Goal: Task Accomplishment & Management: Manage account settings

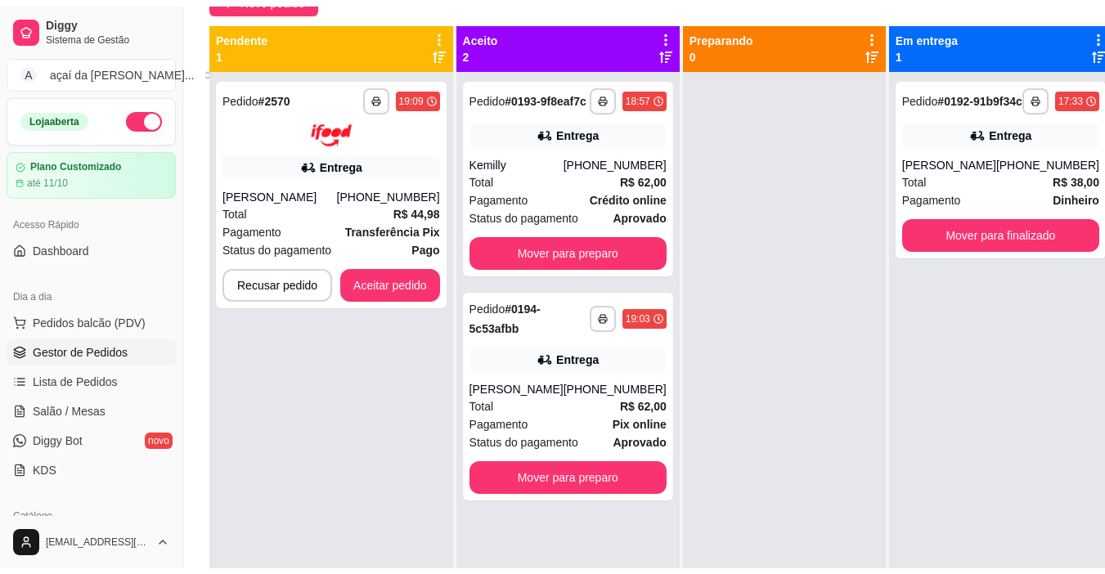
scroll to position [46, 0]
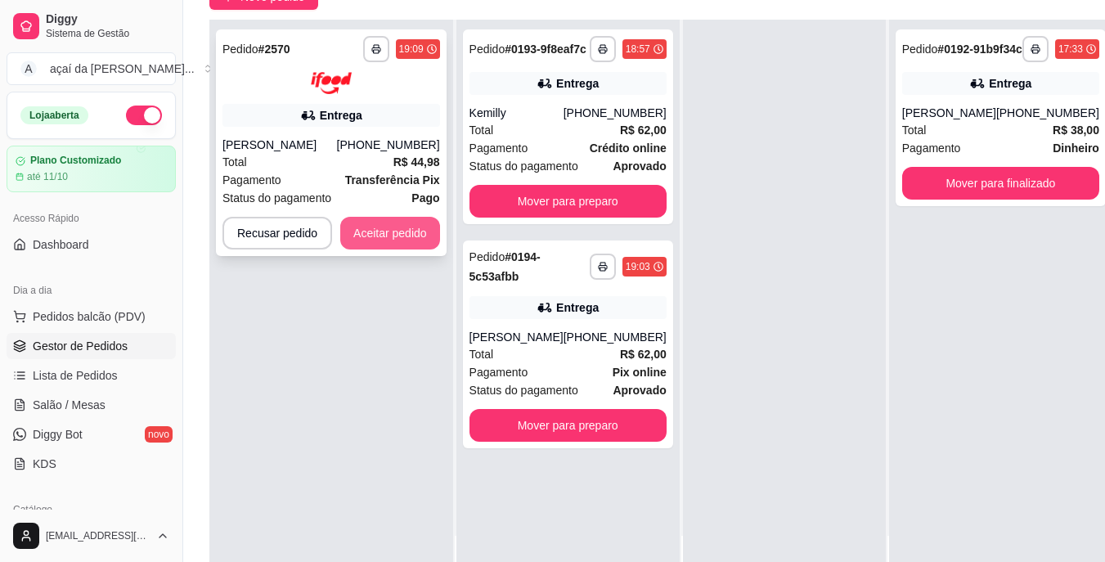
click at [379, 229] on button "Aceitar pedido" at bounding box center [390, 233] width 100 height 33
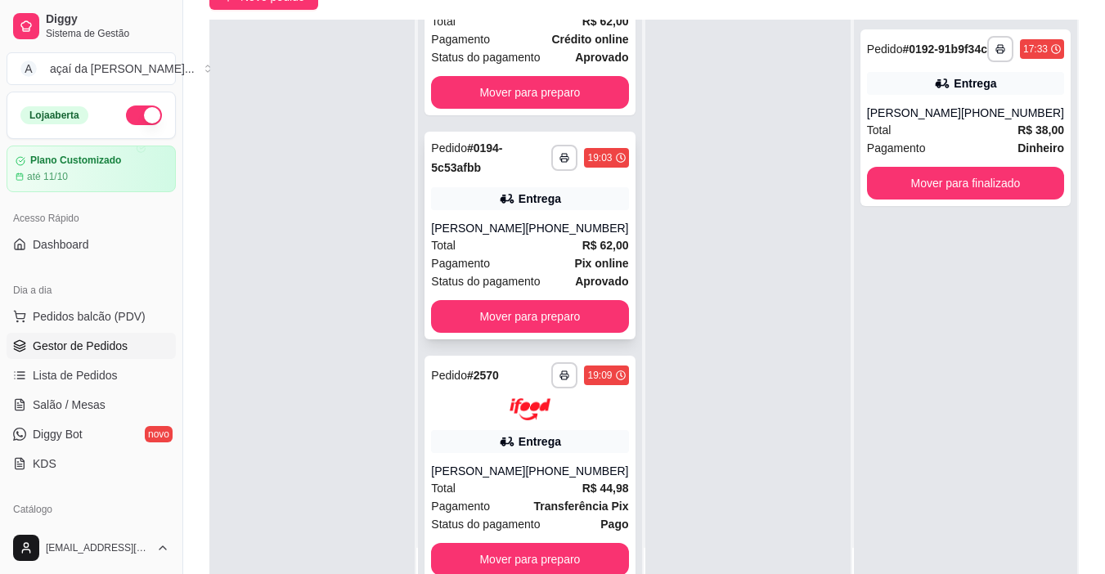
scroll to position [150, 0]
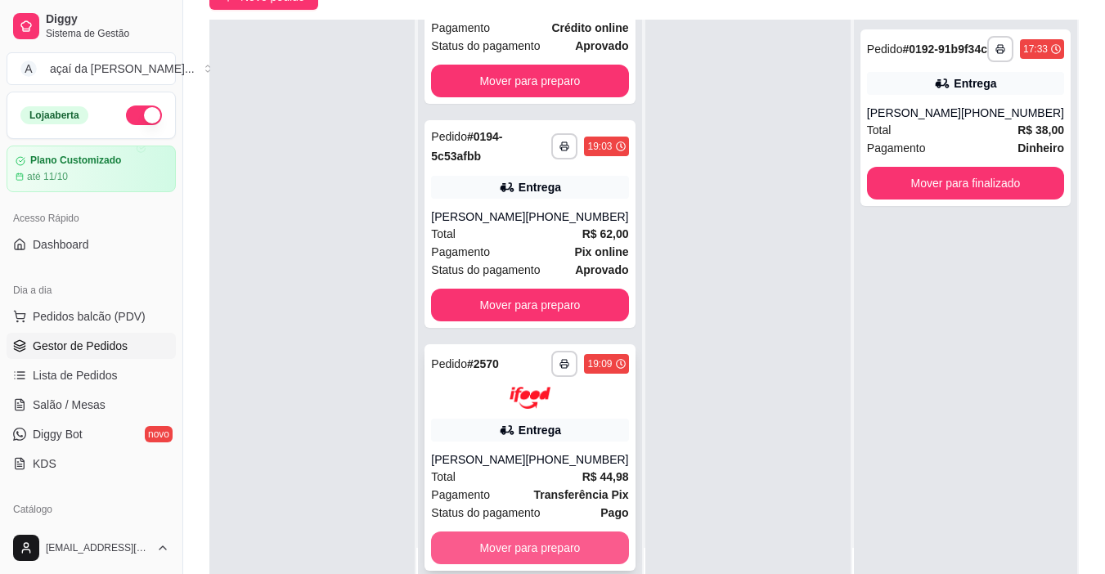
click at [492, 548] on button "Mover para preparo" at bounding box center [529, 548] width 197 height 33
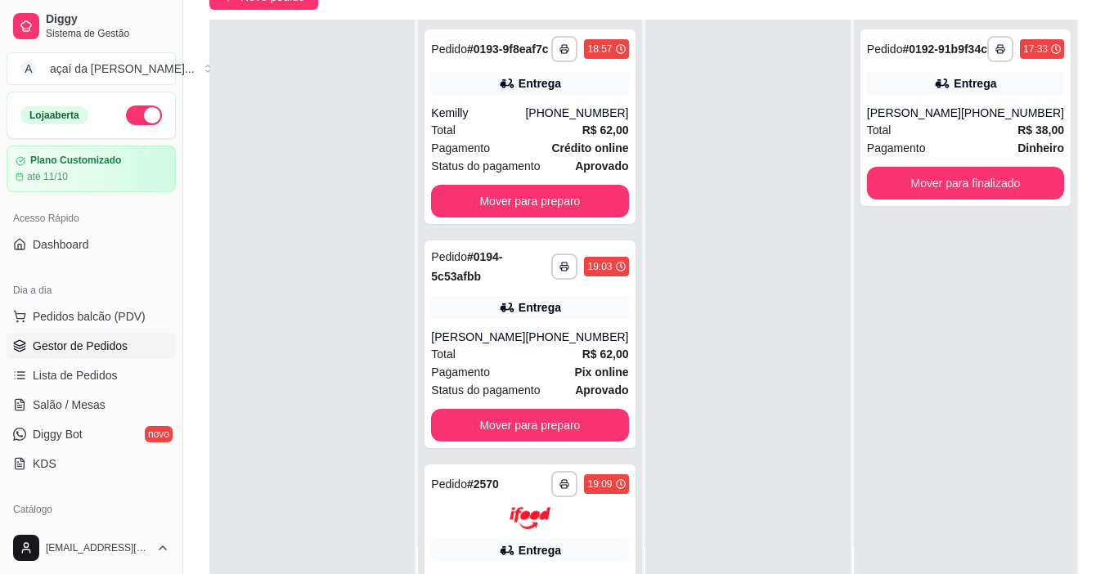
click at [808, 97] on div at bounding box center [748, 307] width 205 height 574
click at [726, 104] on div at bounding box center [748, 307] width 205 height 574
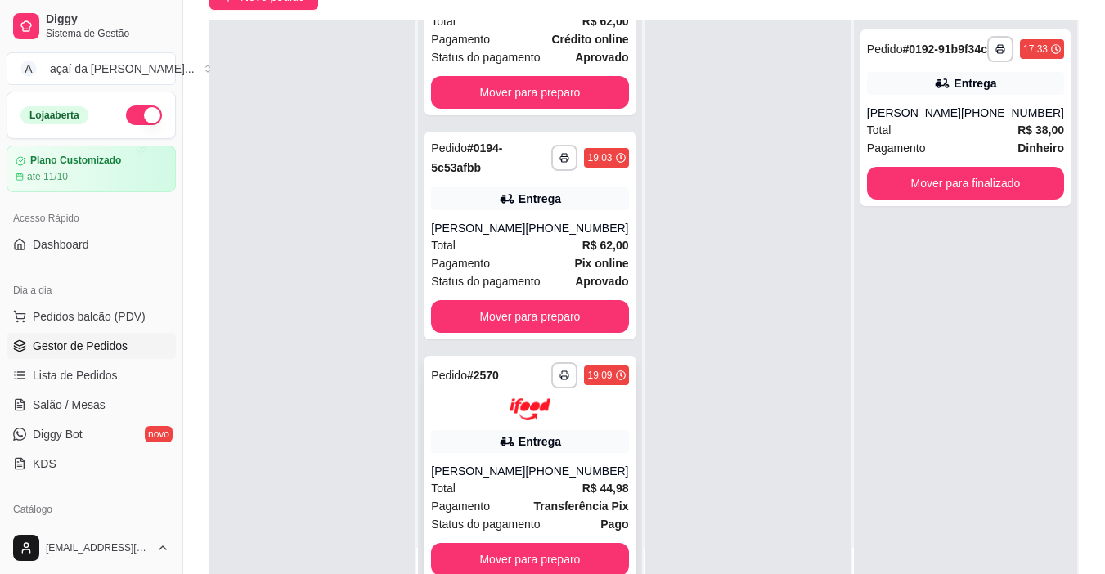
scroll to position [137, 0]
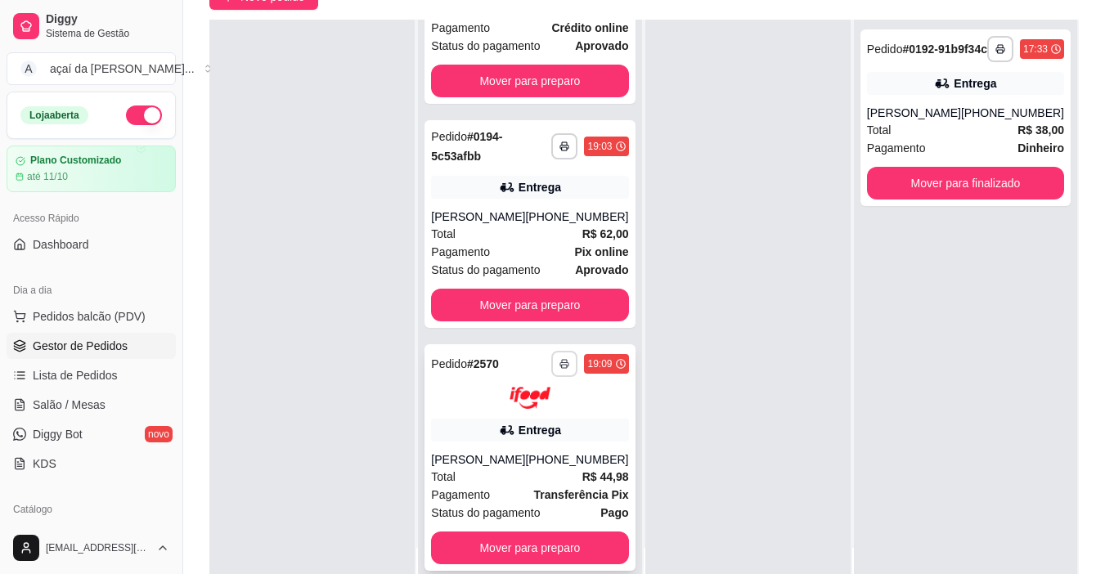
click at [551, 361] on button "button" at bounding box center [564, 364] width 26 height 26
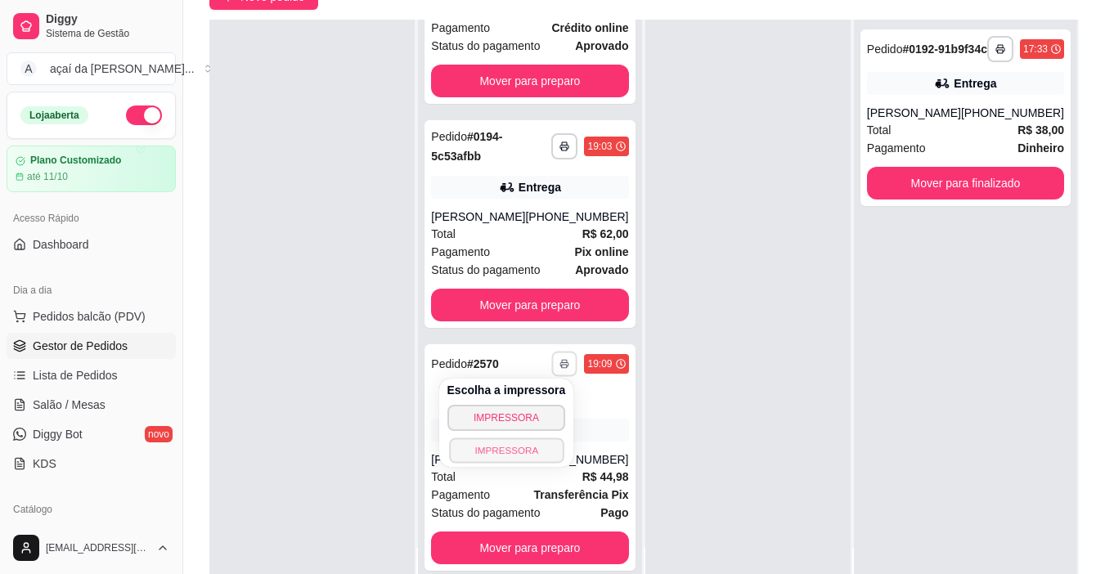
click at [504, 454] on button "IMPRESSORA" at bounding box center [506, 450] width 115 height 25
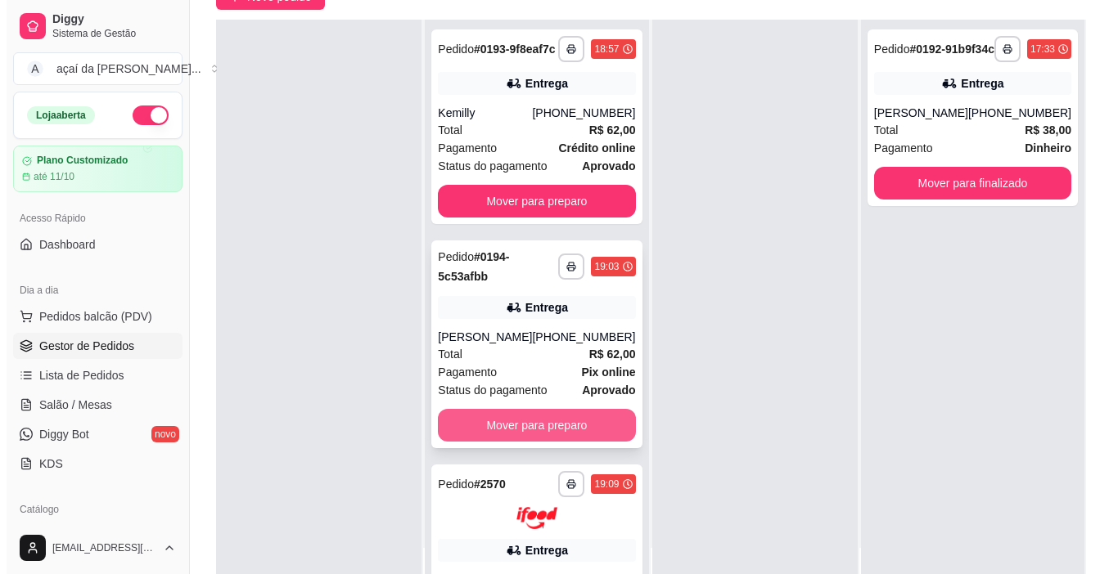
scroll to position [0, 0]
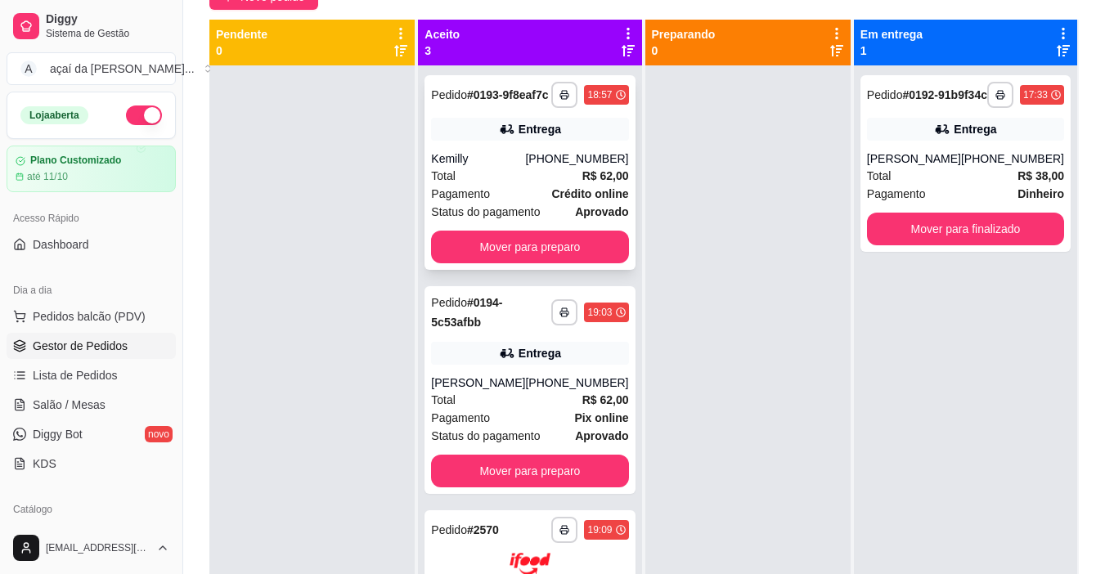
click at [554, 155] on div "**********" at bounding box center [530, 172] width 210 height 195
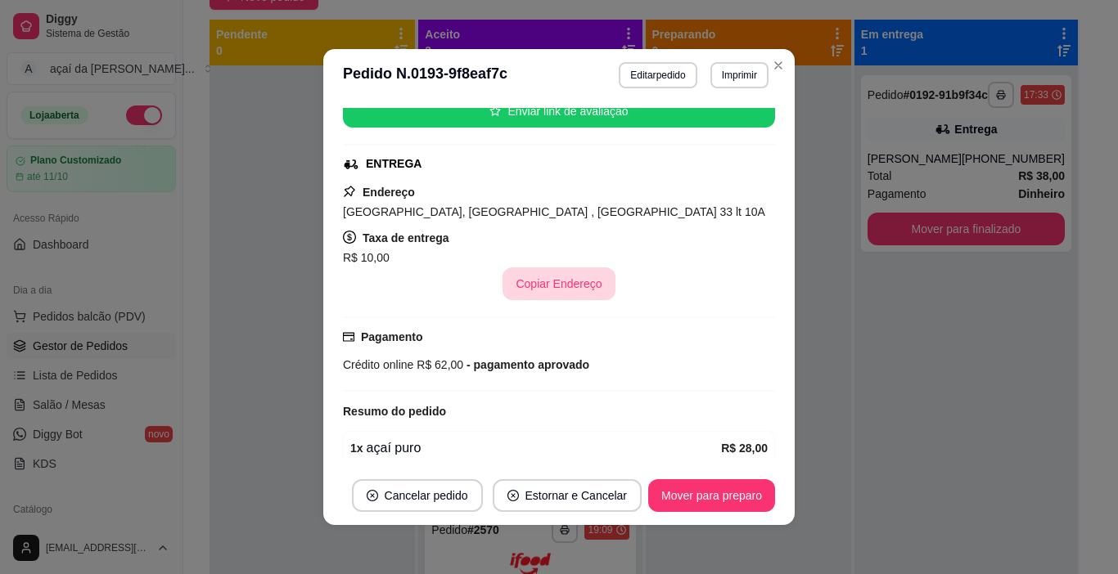
scroll to position [466, 0]
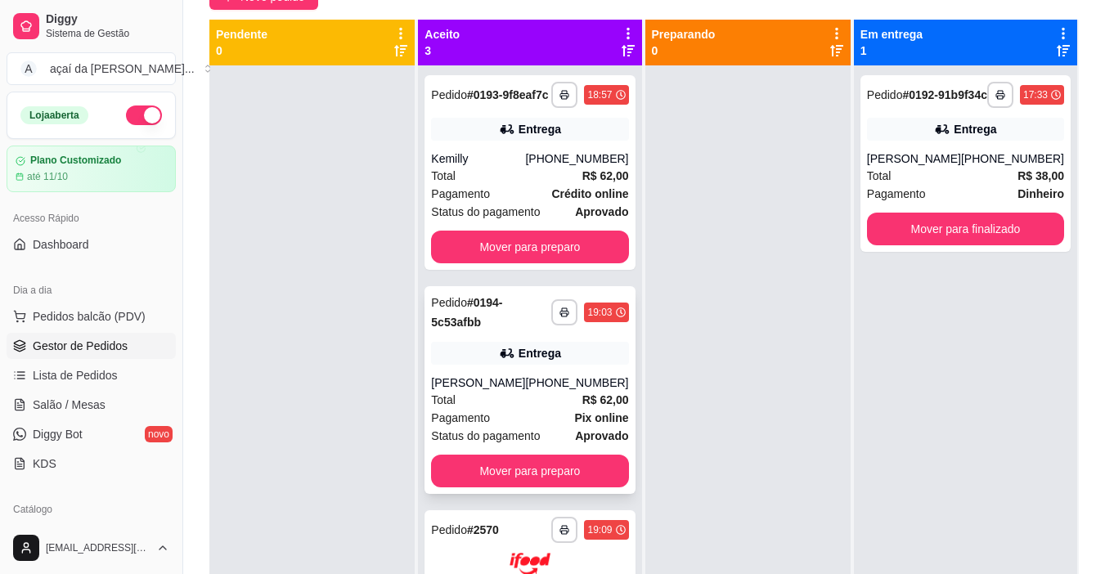
click at [503, 386] on div "**********" at bounding box center [530, 390] width 210 height 208
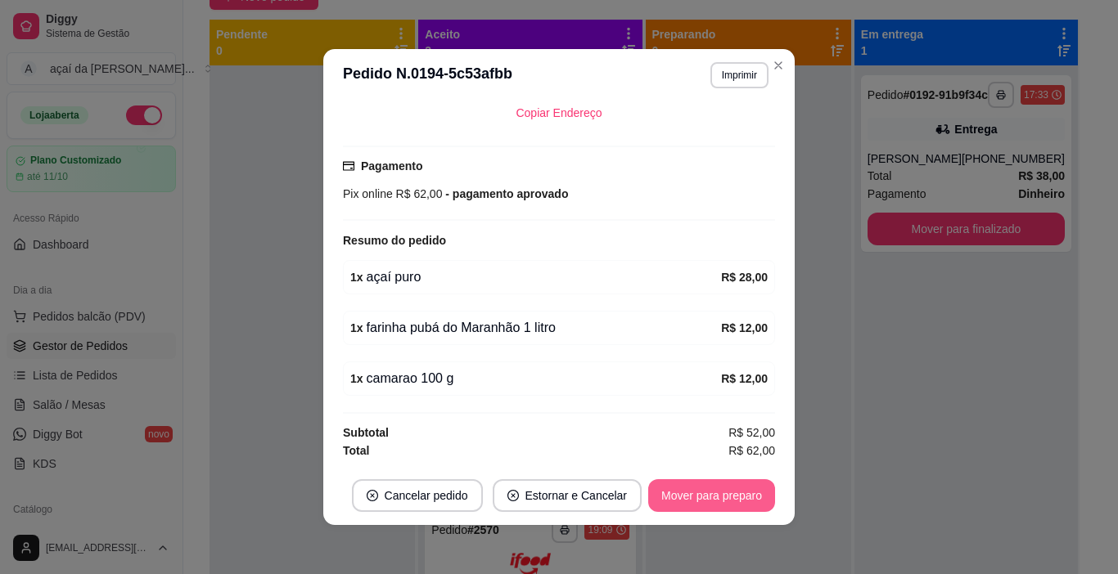
click at [733, 503] on button "Mover para preparo" at bounding box center [711, 495] width 127 height 33
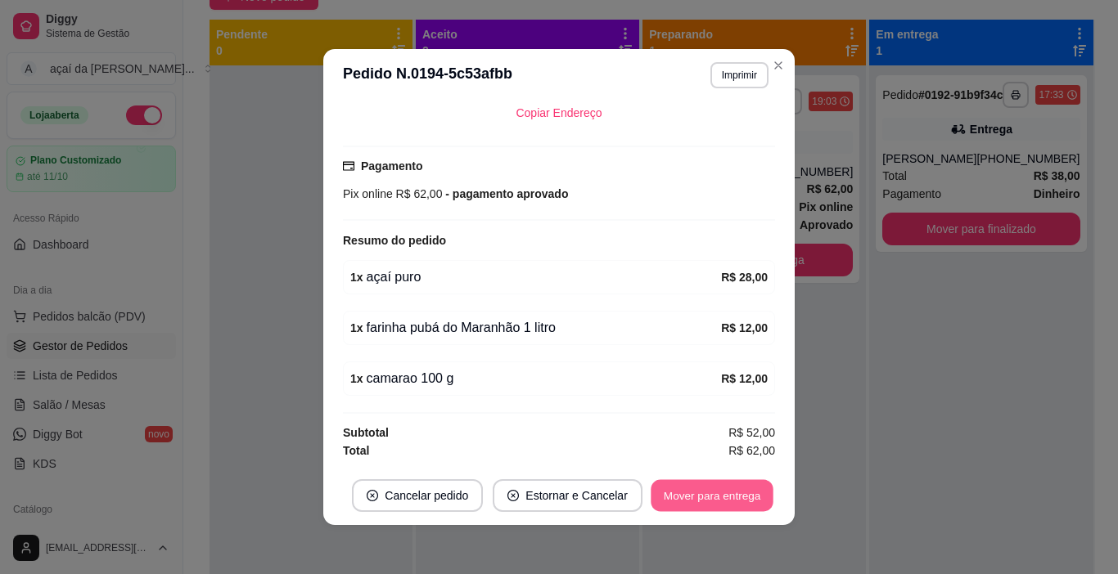
click at [727, 490] on button "Mover para entrega" at bounding box center [711, 496] width 123 height 32
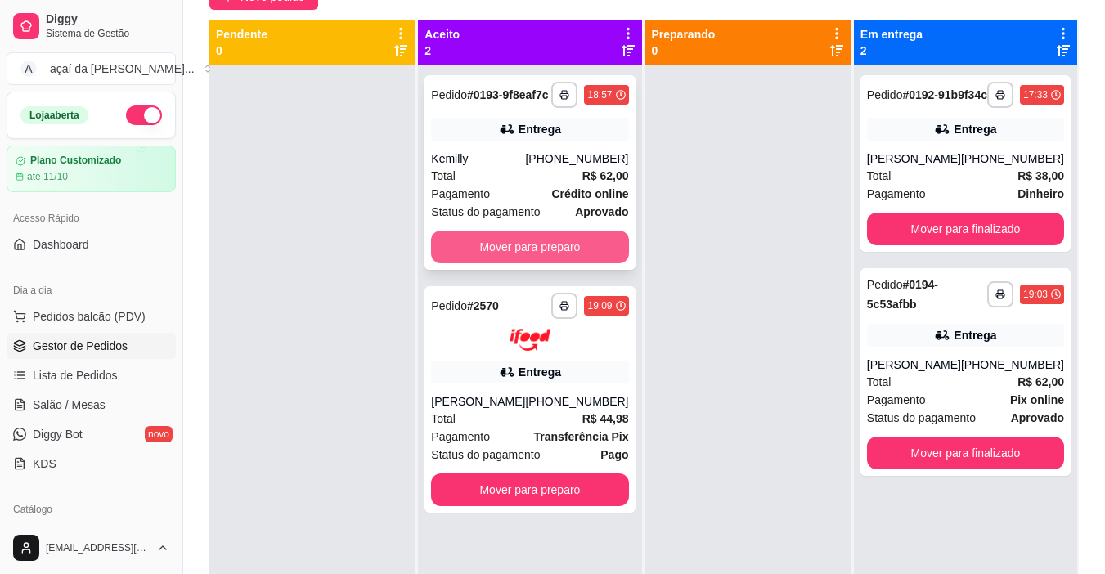
click at [499, 263] on button "Mover para preparo" at bounding box center [529, 247] width 197 height 33
click at [771, 268] on div at bounding box center [748, 352] width 205 height 574
click at [515, 245] on button "Mover para preparo" at bounding box center [529, 247] width 197 height 33
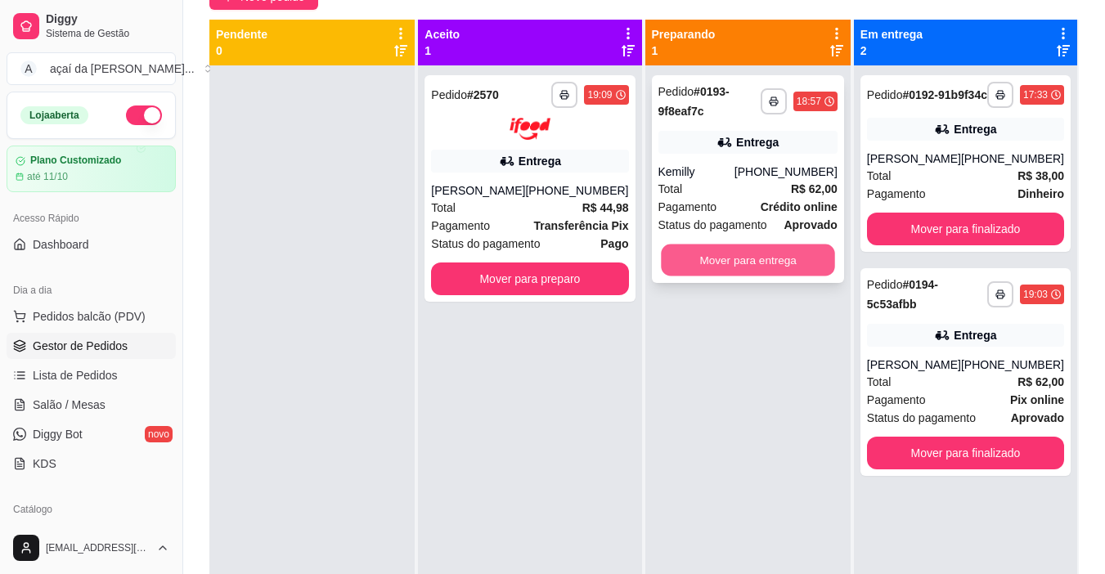
click at [756, 268] on button "Mover para entrega" at bounding box center [748, 261] width 174 height 32
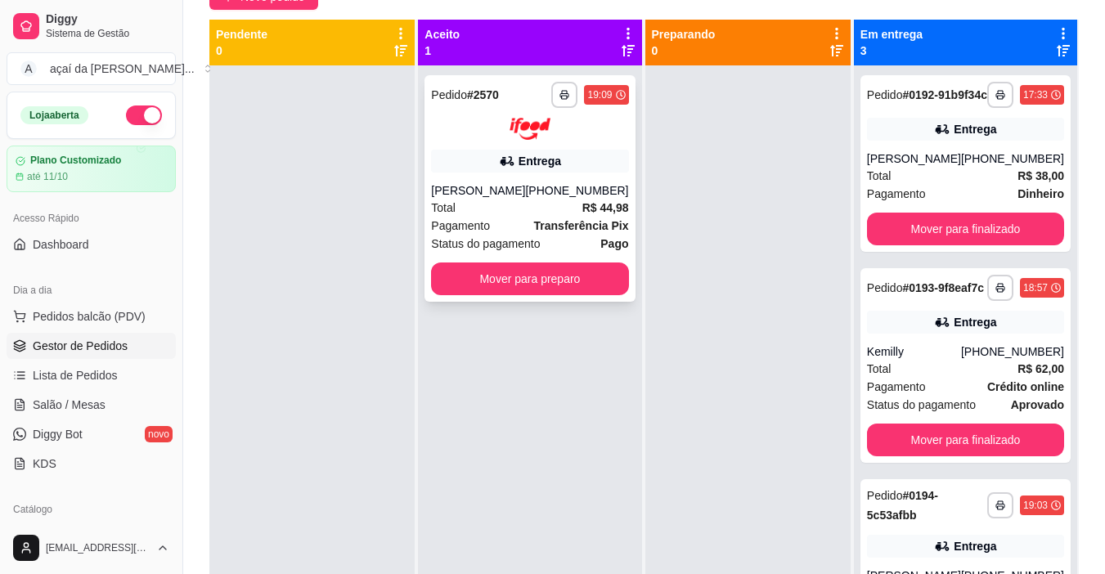
click at [511, 201] on div "Total R$ 44,98" at bounding box center [529, 208] width 197 height 18
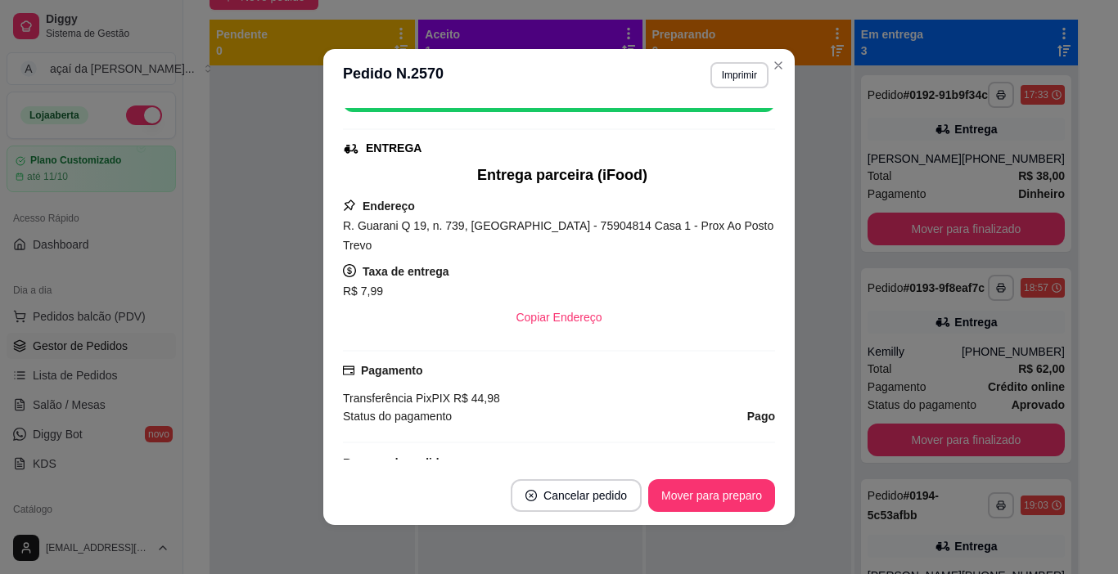
scroll to position [245, 0]
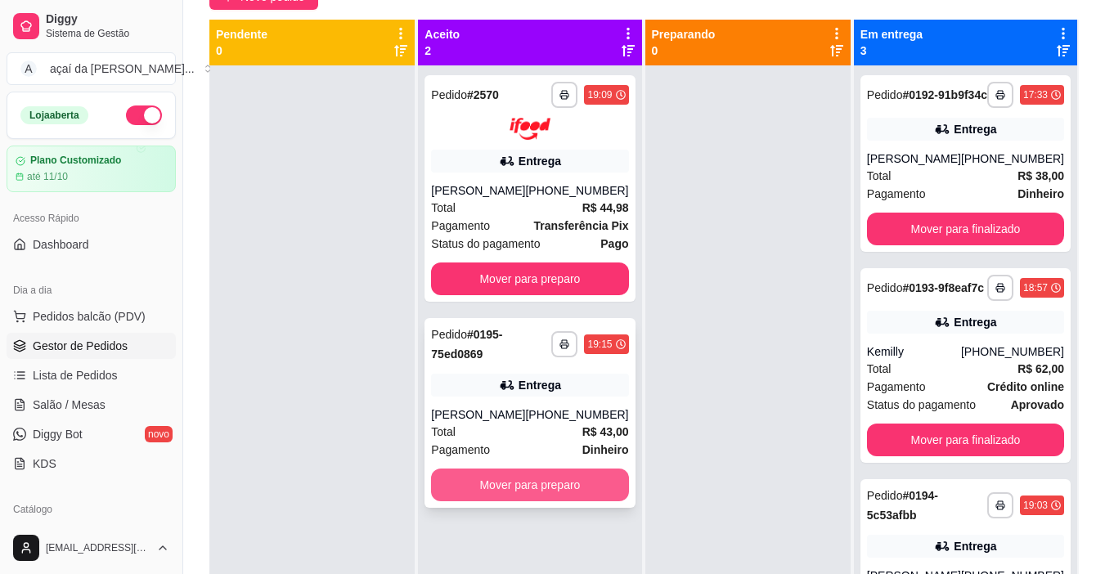
click at [499, 494] on button "Mover para preparo" at bounding box center [529, 485] width 197 height 33
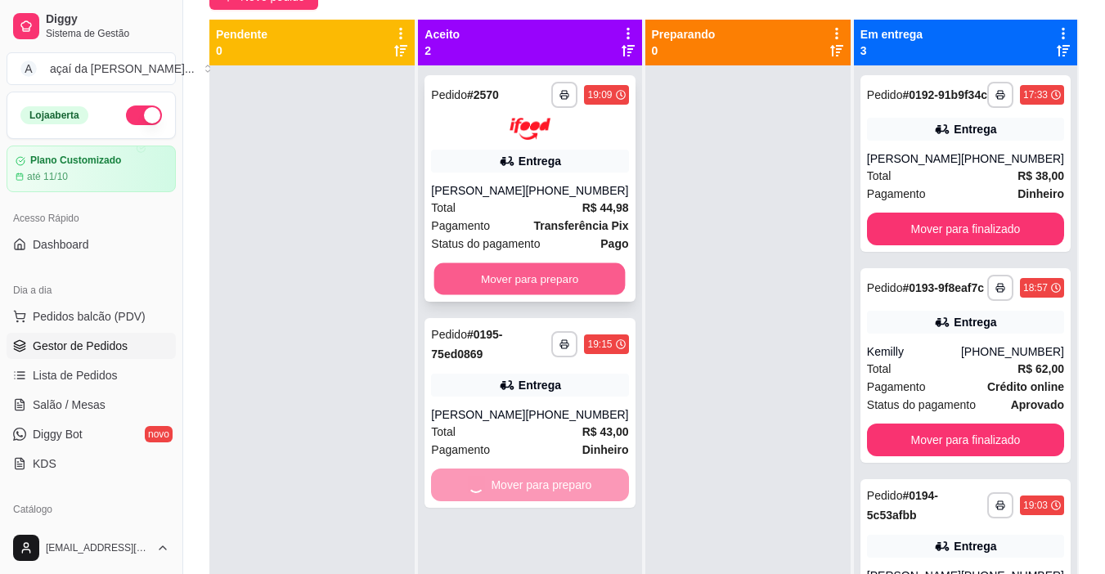
click at [547, 281] on button "Mover para preparo" at bounding box center [529, 279] width 191 height 32
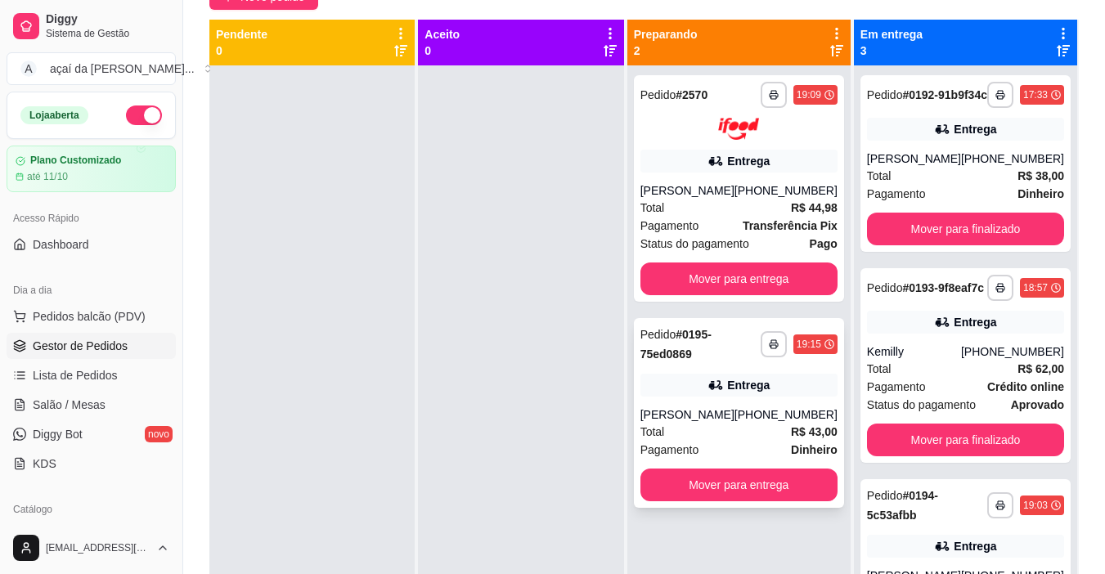
click at [723, 392] on icon at bounding box center [716, 385] width 16 height 16
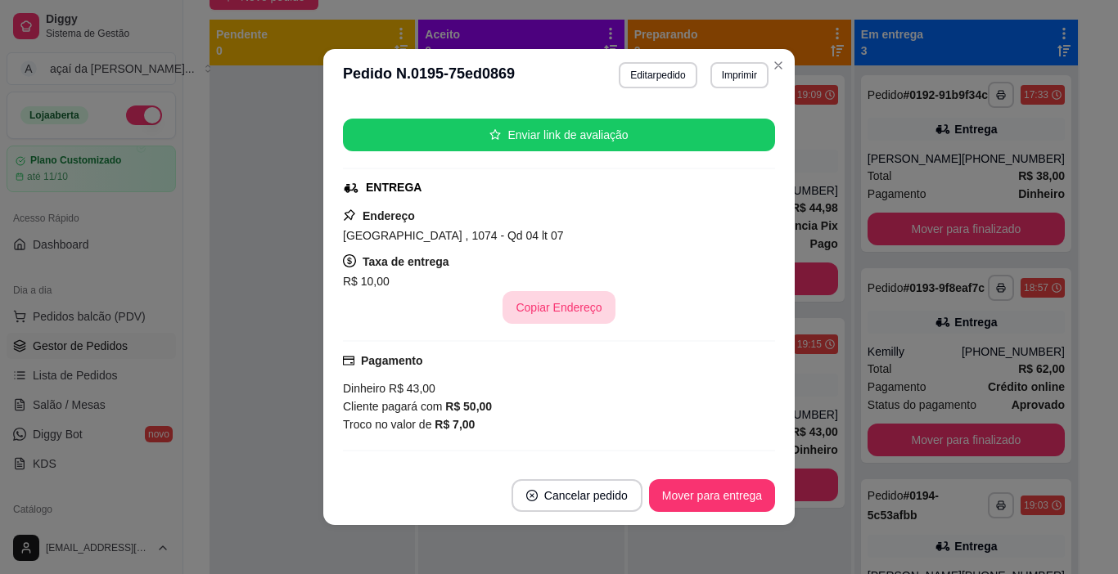
scroll to position [107, 0]
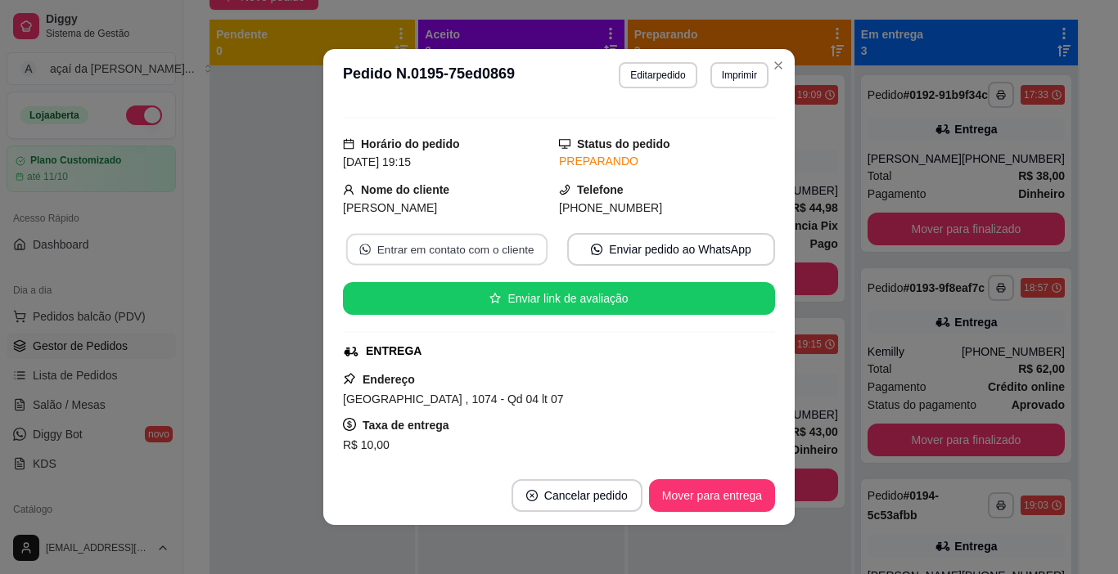
click at [444, 244] on button "Entrar em contato com o cliente" at bounding box center [446, 250] width 201 height 32
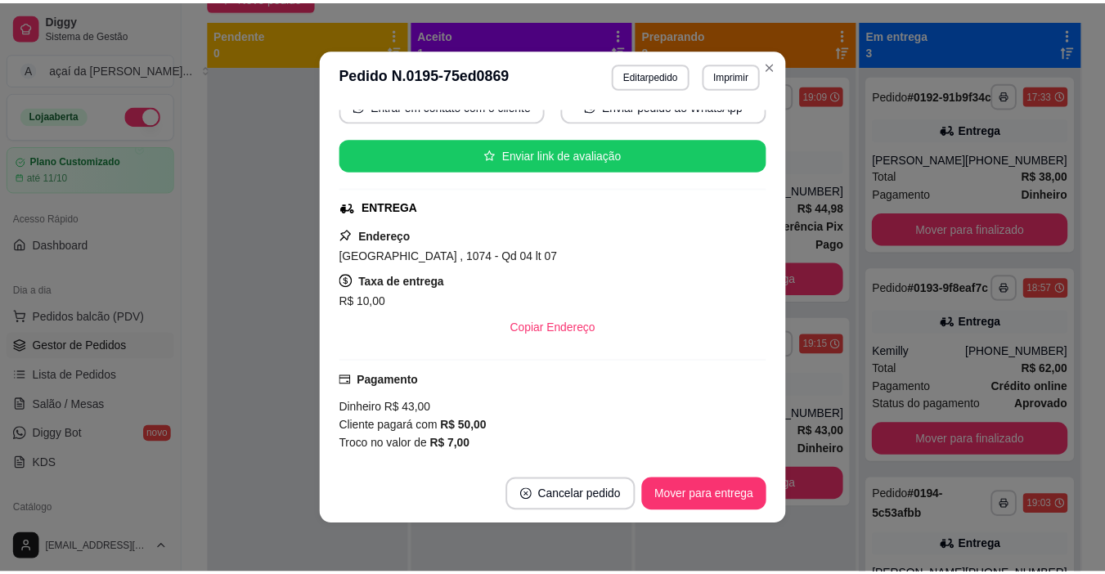
scroll to position [34, 0]
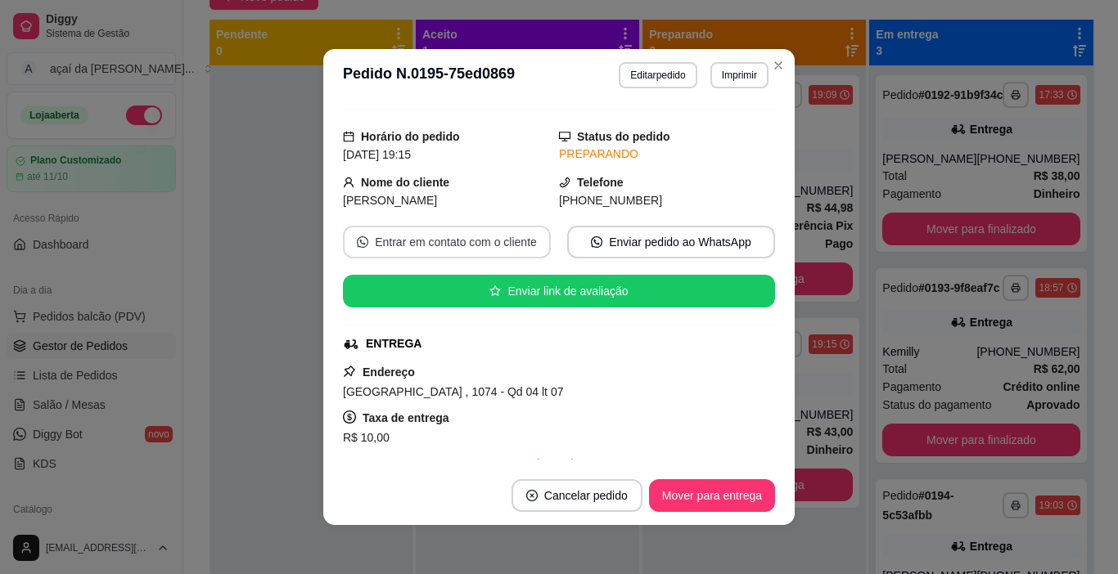
click at [473, 235] on button "Entrar em contato com o cliente" at bounding box center [447, 242] width 208 height 33
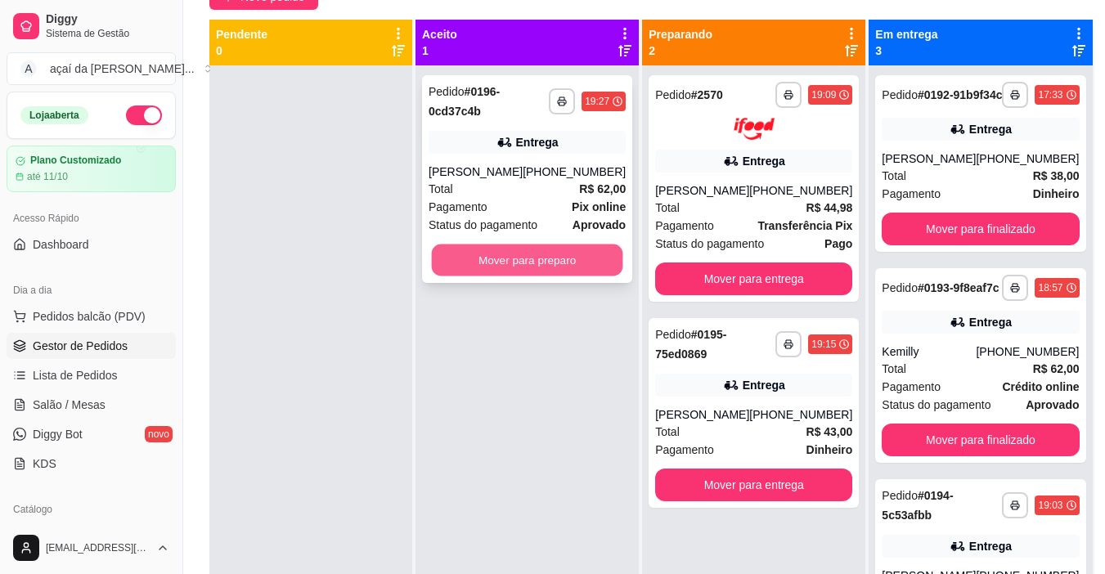
click at [560, 256] on button "Mover para preparo" at bounding box center [527, 261] width 191 height 32
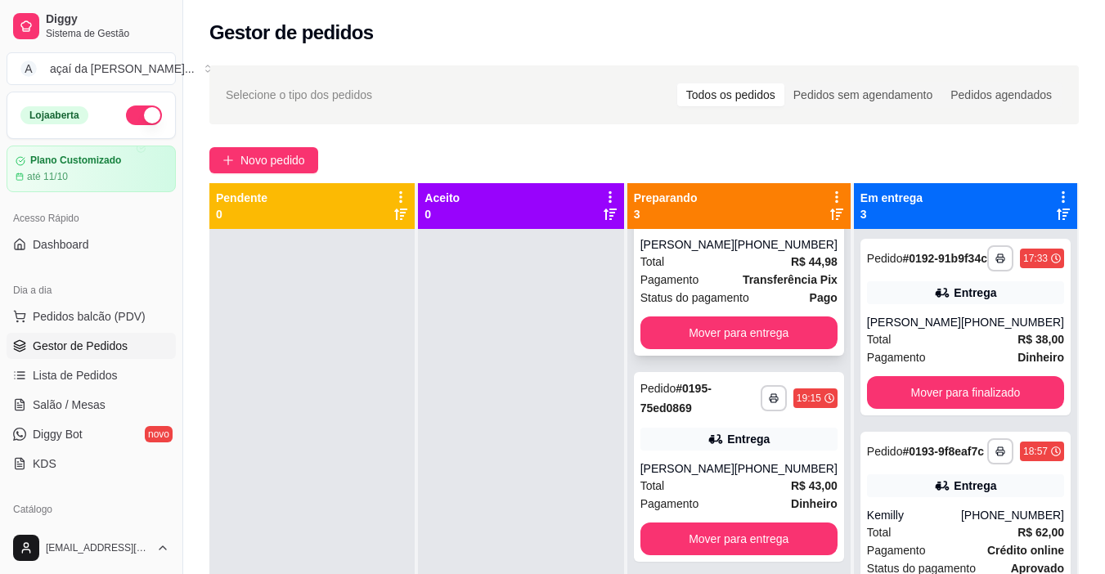
scroll to position [0, 0]
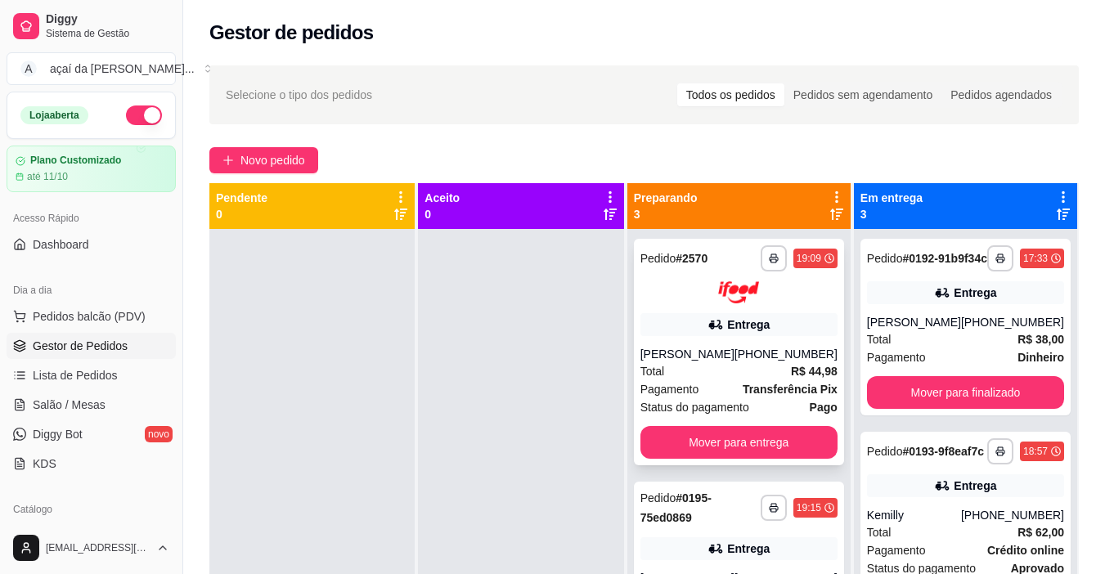
click at [772, 362] on div "[PHONE_NUMBER]" at bounding box center [786, 354] width 103 height 16
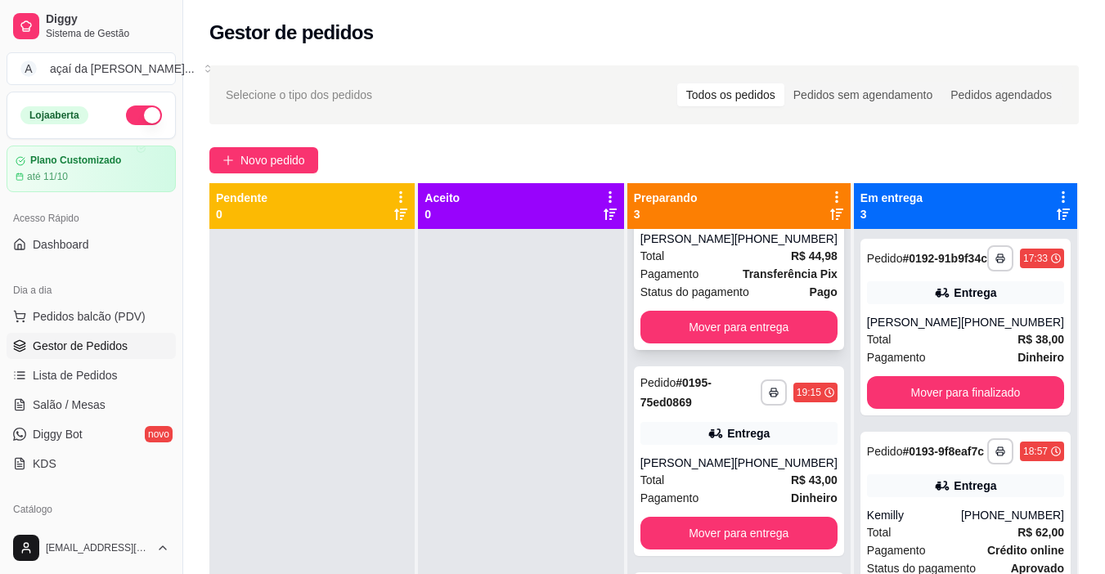
click at [721, 265] on div "Pagamento Transferência Pix" at bounding box center [739, 274] width 197 height 18
click at [688, 265] on span "Pagamento" at bounding box center [670, 274] width 59 height 18
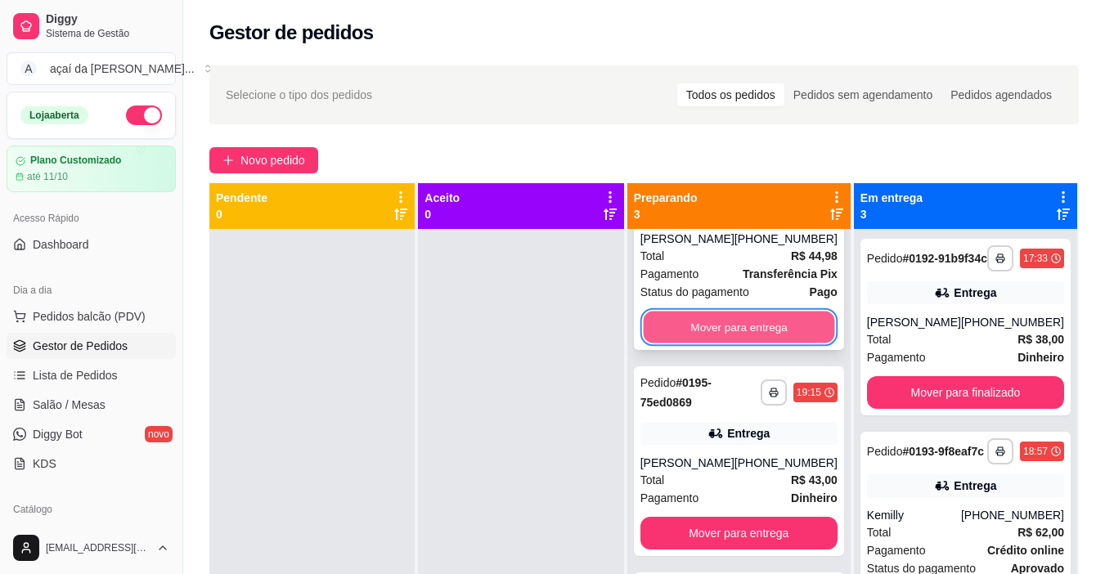
click at [757, 313] on button "Mover para entrega" at bounding box center [738, 327] width 191 height 32
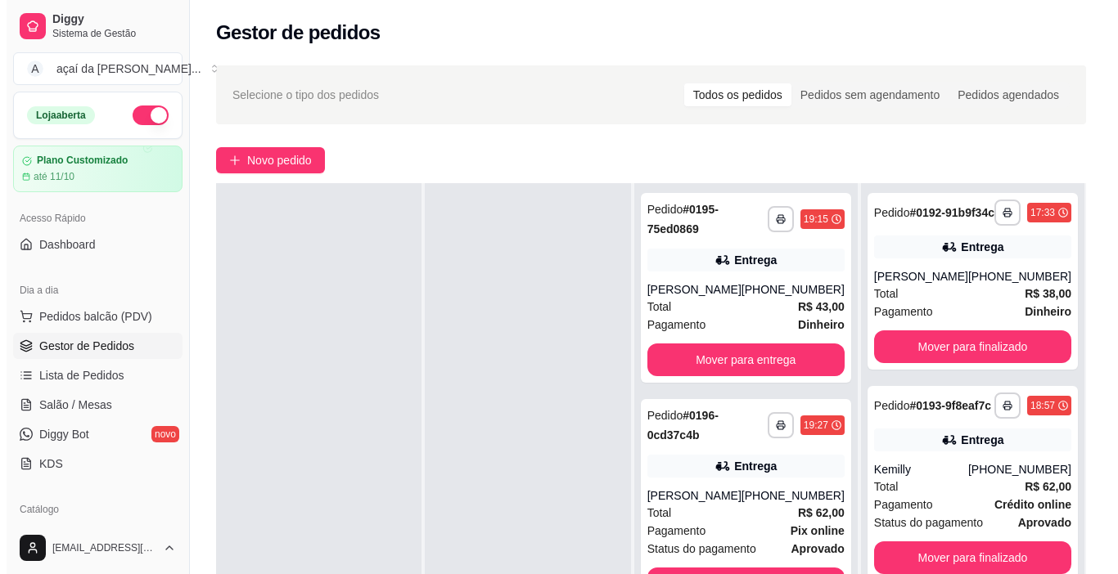
scroll to position [82, 0]
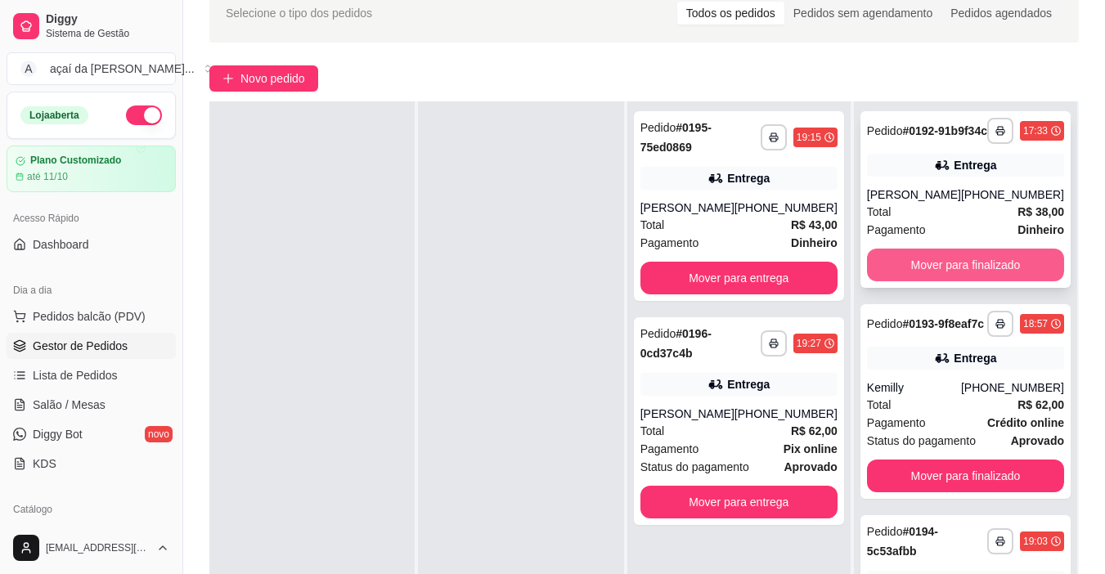
click at [1003, 277] on button "Mover para finalizado" at bounding box center [965, 265] width 197 height 33
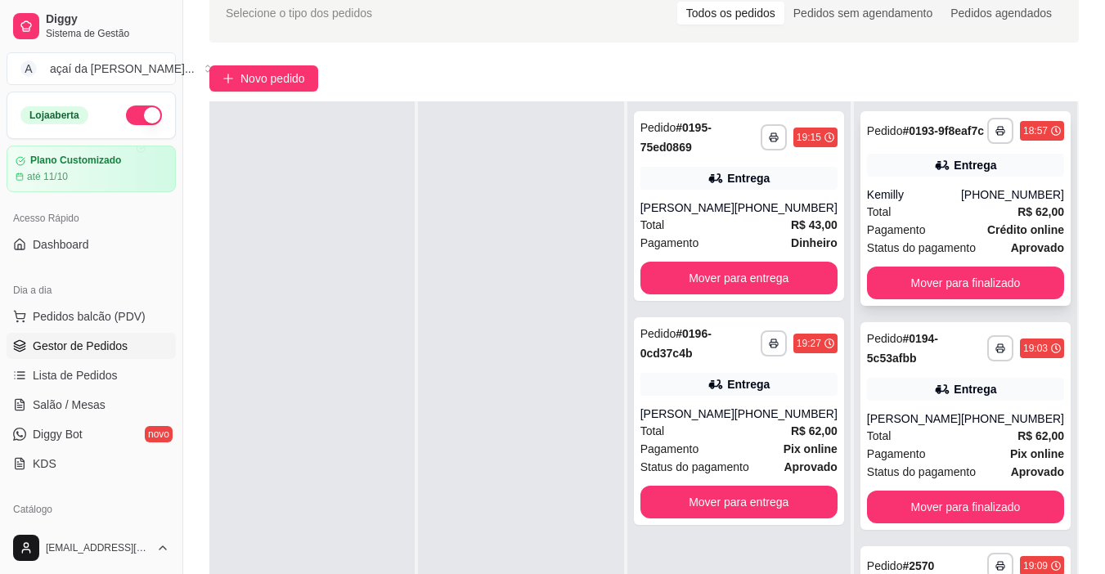
click at [984, 299] on button "Mover para finalizado" at bounding box center [965, 283] width 197 height 33
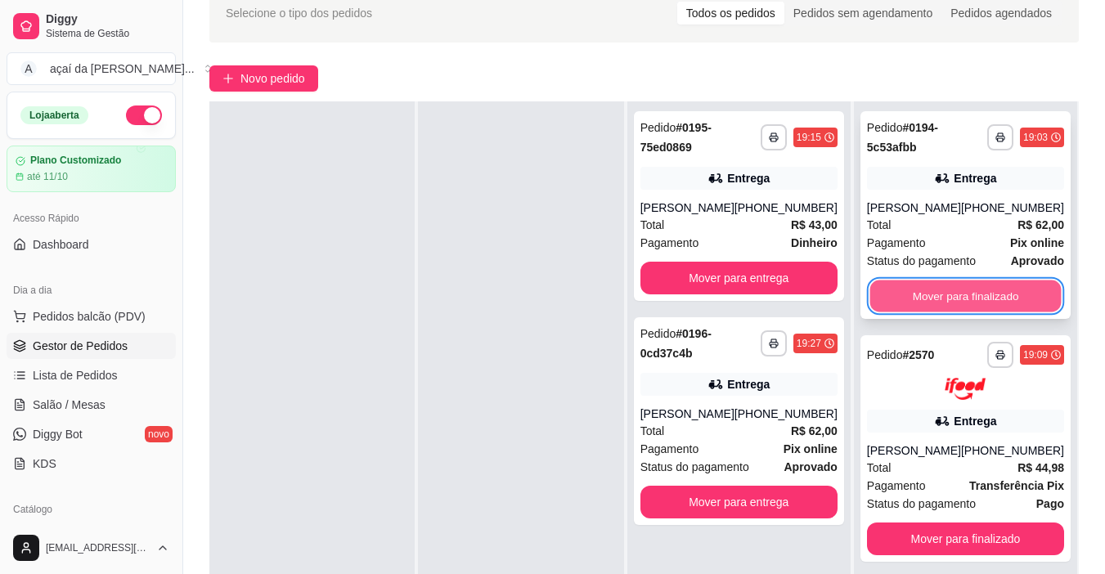
click at [954, 311] on button "Mover para finalizado" at bounding box center [965, 297] width 191 height 32
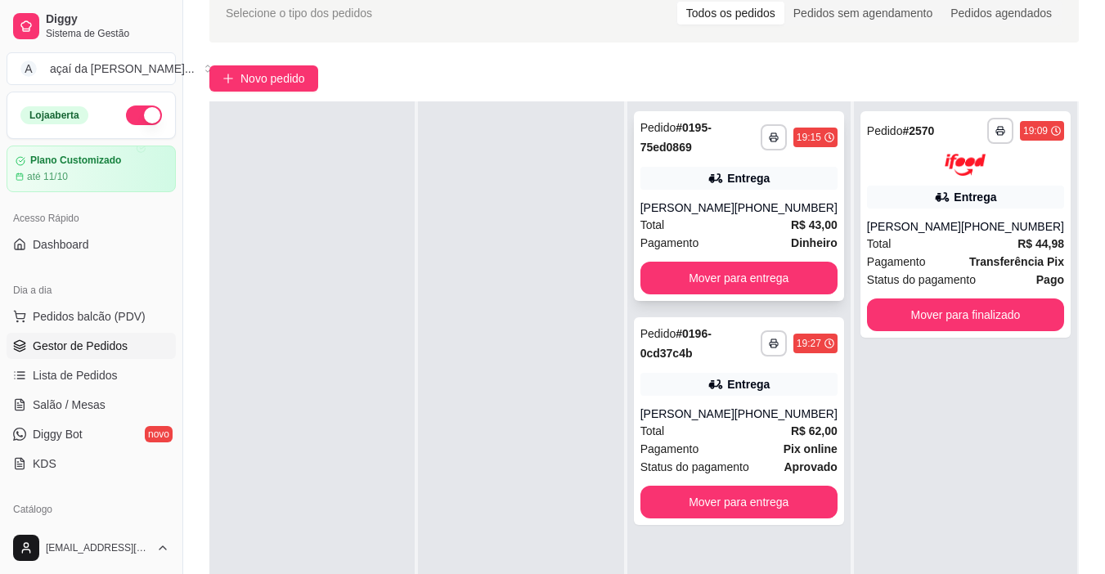
click at [719, 146] on div "Pedido # 0195-75ed0869" at bounding box center [701, 137] width 120 height 39
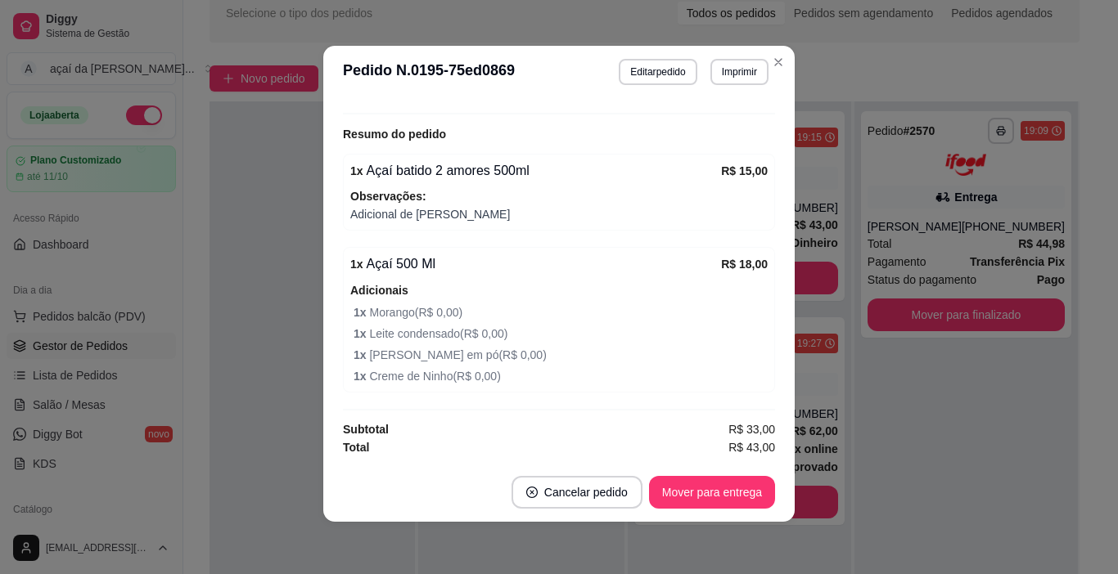
scroll to position [524, 0]
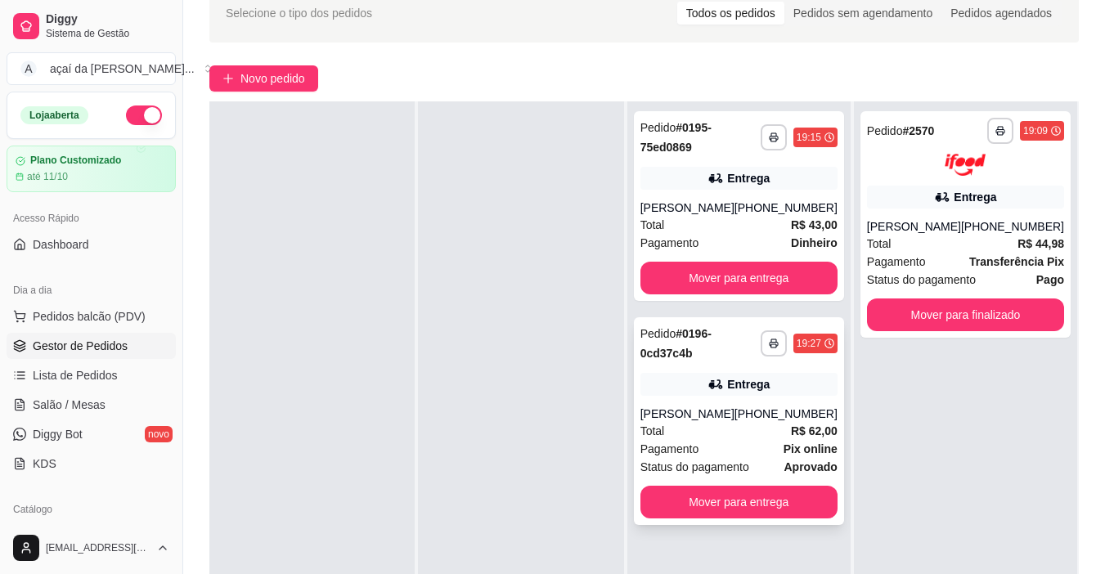
click at [737, 440] on div "Total R$ 62,00" at bounding box center [739, 431] width 197 height 18
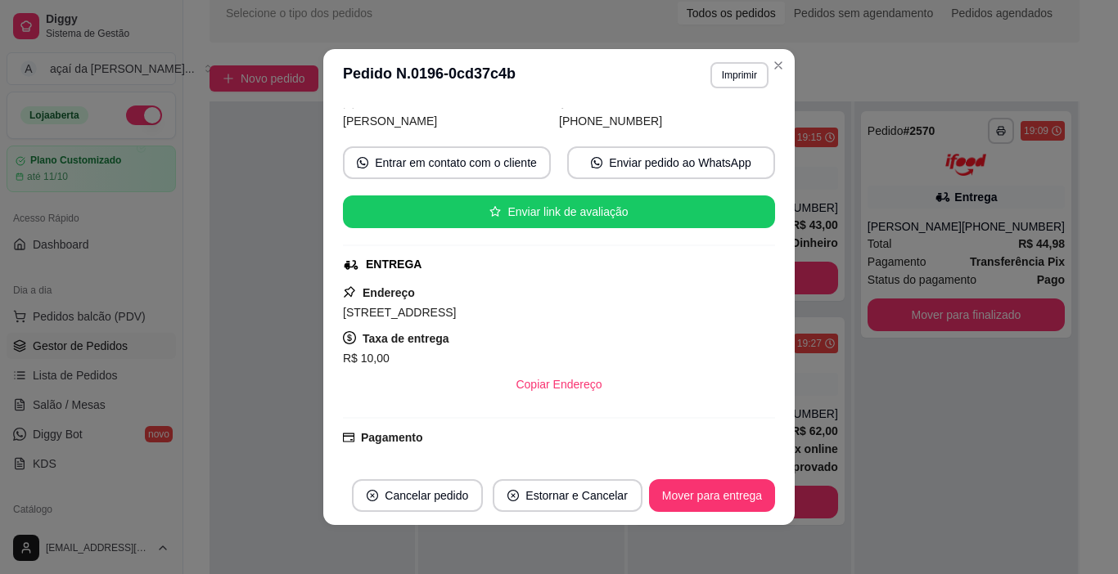
scroll to position [139, 0]
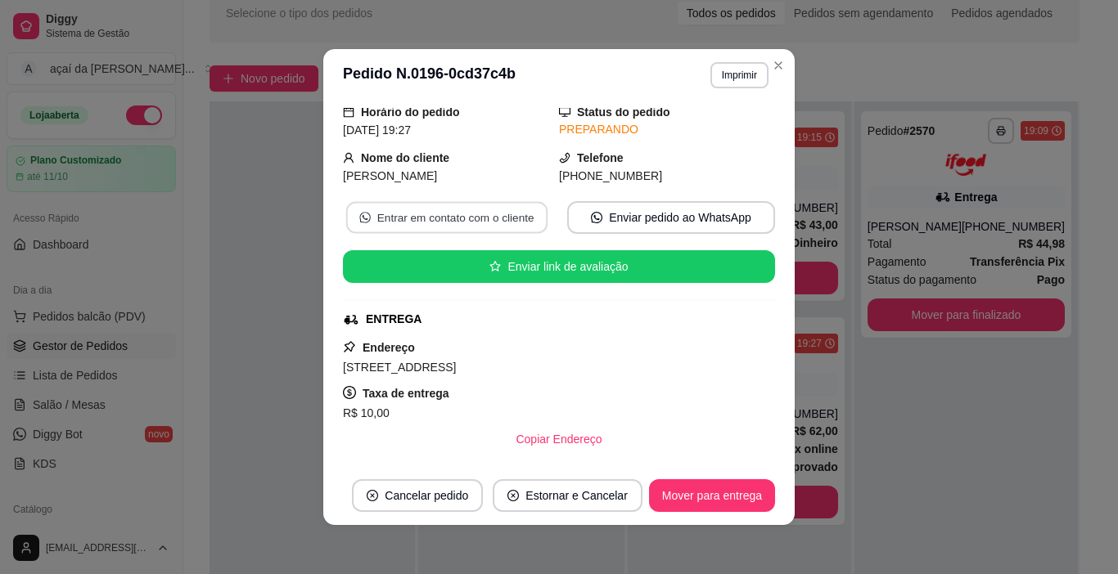
click at [472, 209] on button "Entrar em contato com o cliente" at bounding box center [446, 218] width 201 height 32
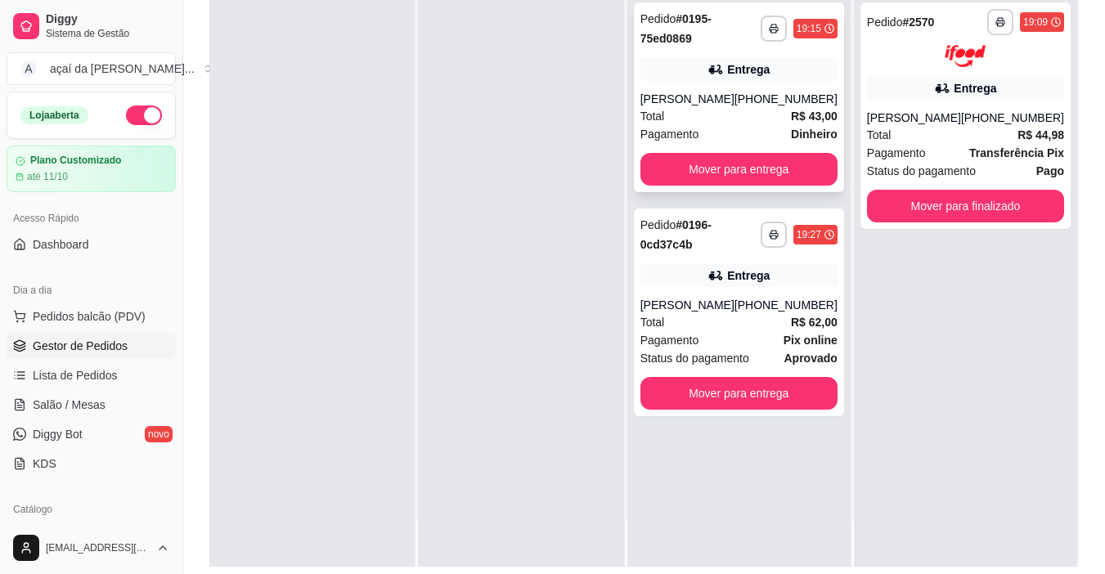
scroll to position [82, 0]
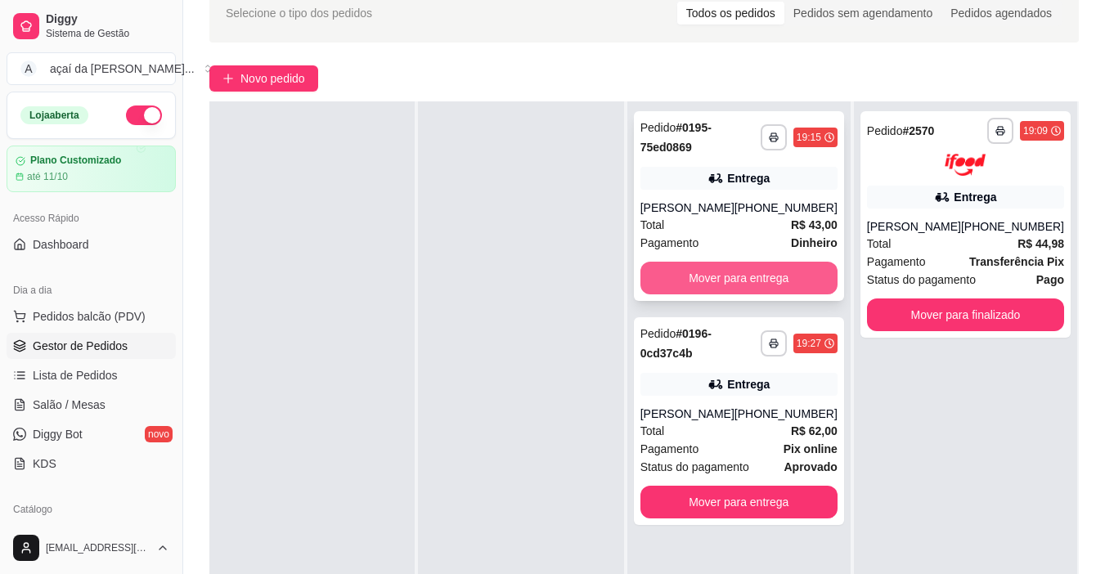
click at [743, 279] on button "Mover para entrega" at bounding box center [739, 278] width 197 height 33
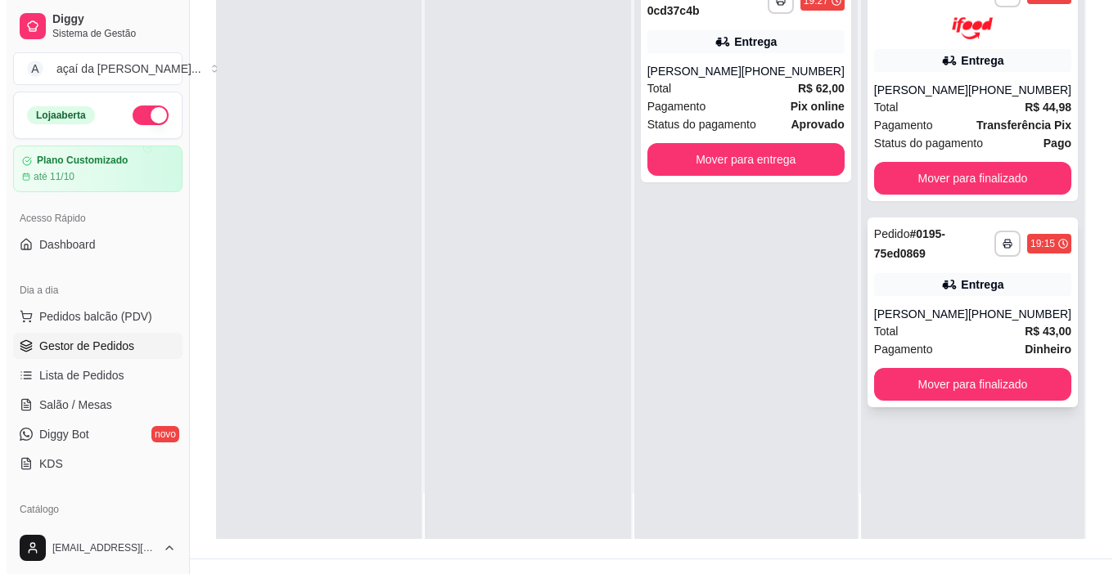
scroll to position [245, 0]
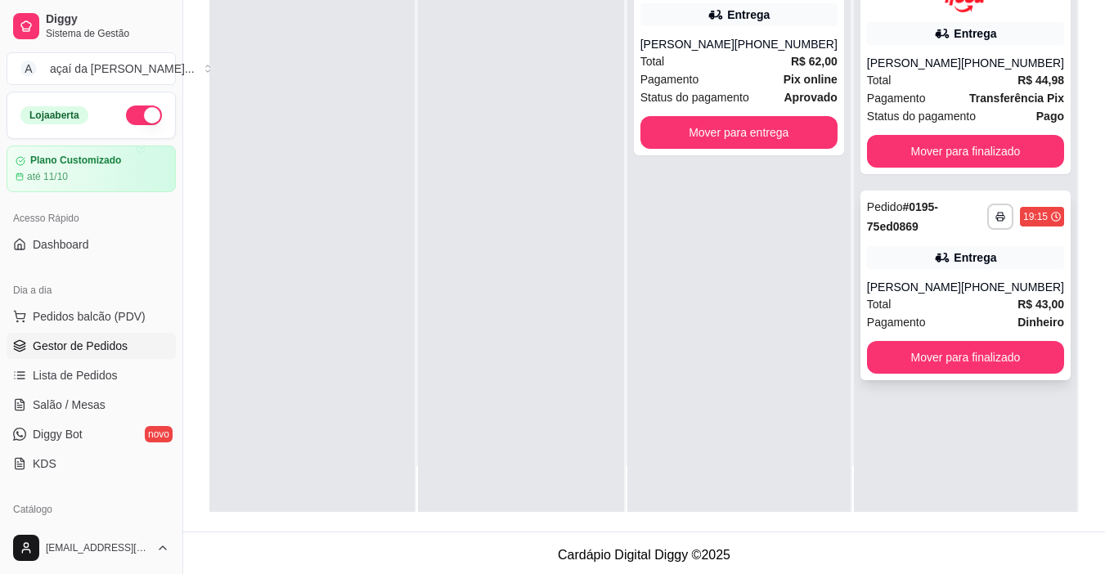
click at [925, 271] on div "**********" at bounding box center [966, 286] width 210 height 190
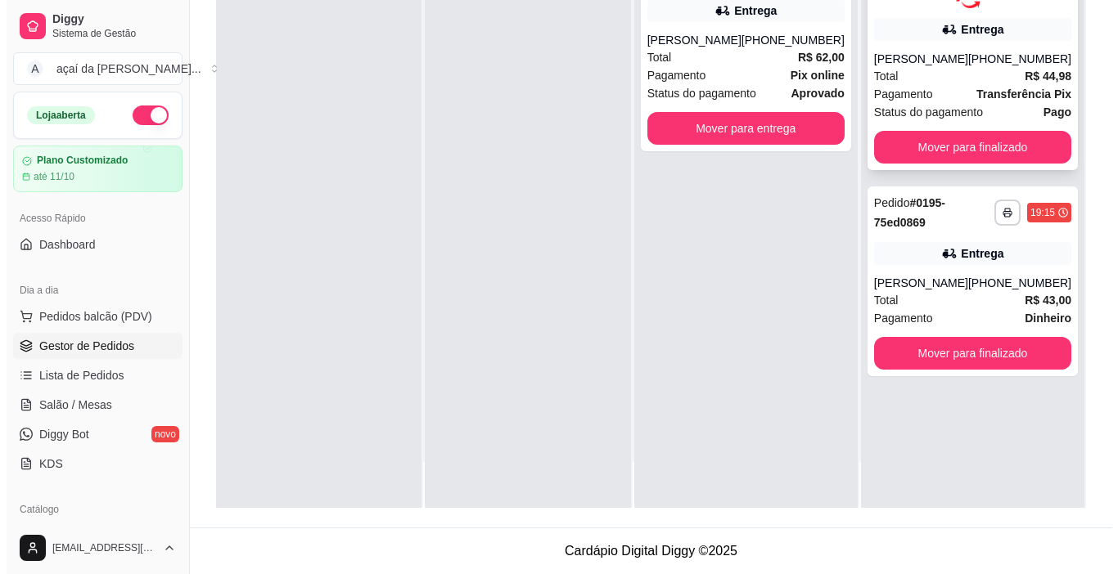
scroll to position [0, 0]
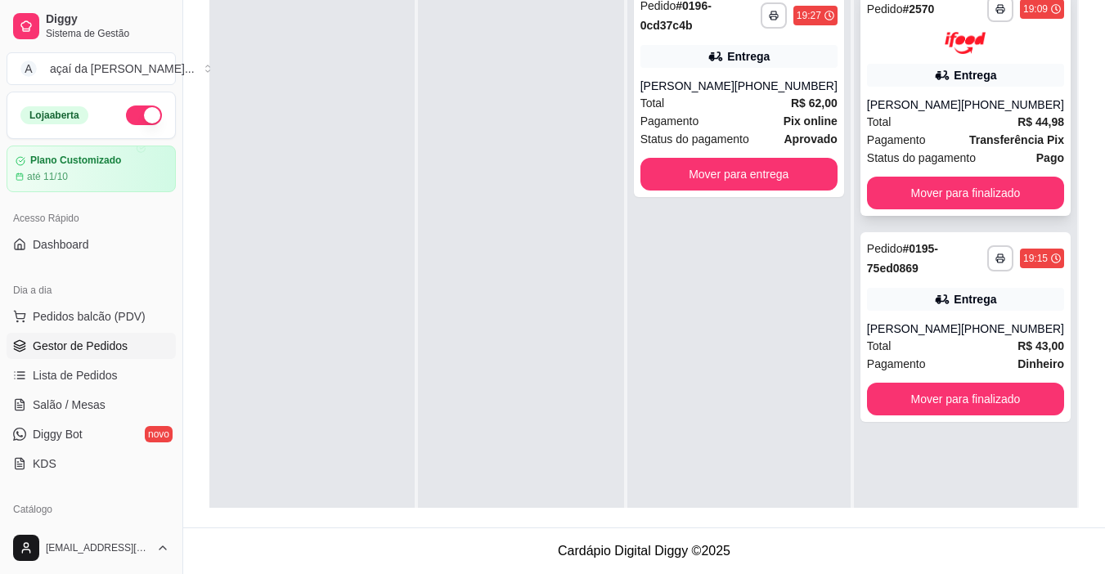
click at [923, 113] on div "Total R$ 44,98" at bounding box center [965, 122] width 197 height 18
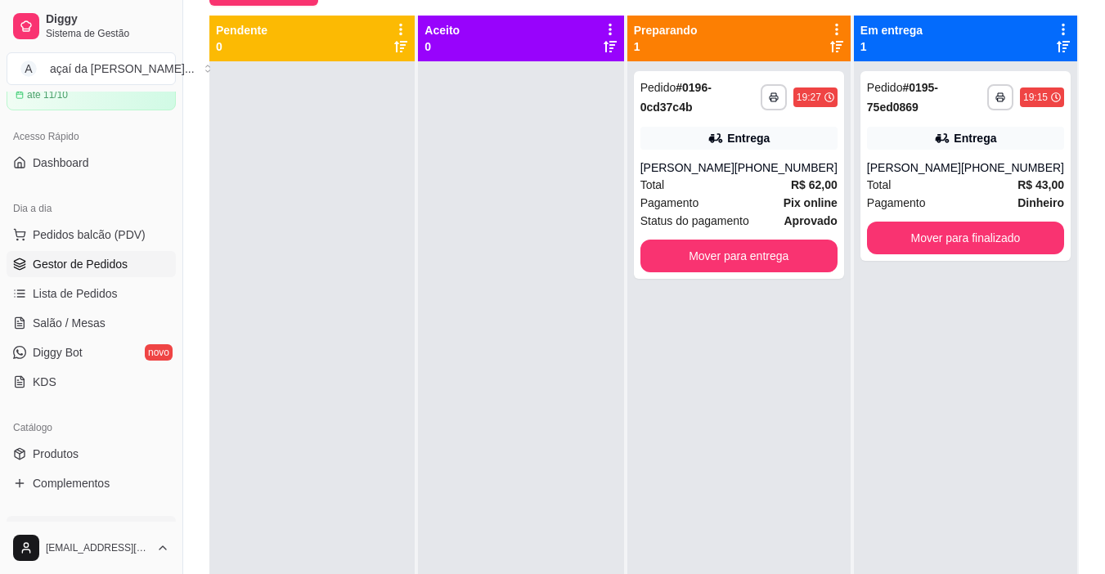
scroll to position [137, 0]
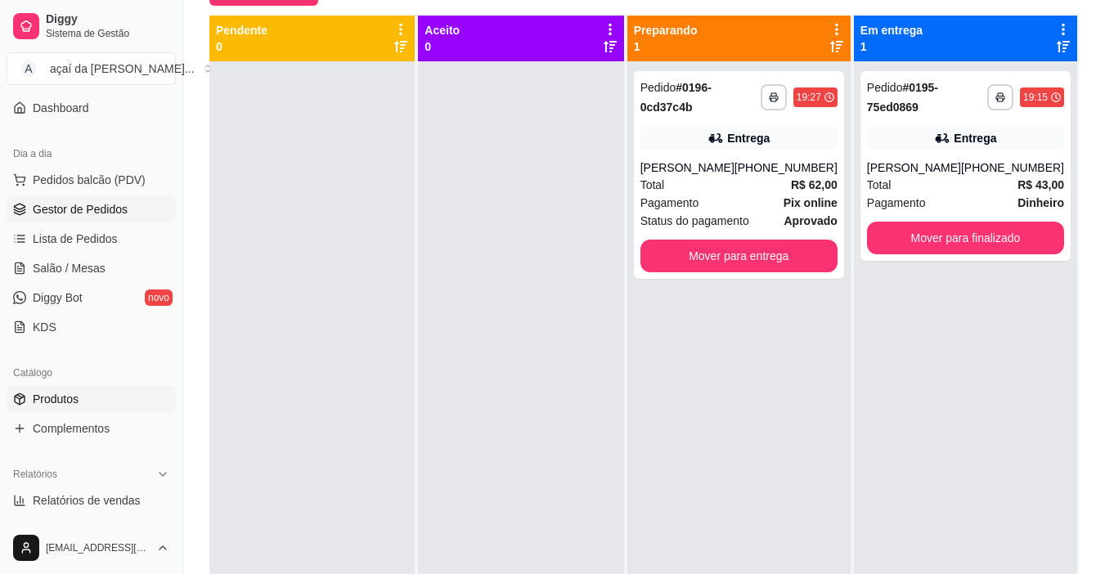
click at [93, 399] on link "Produtos" at bounding box center [91, 399] width 169 height 26
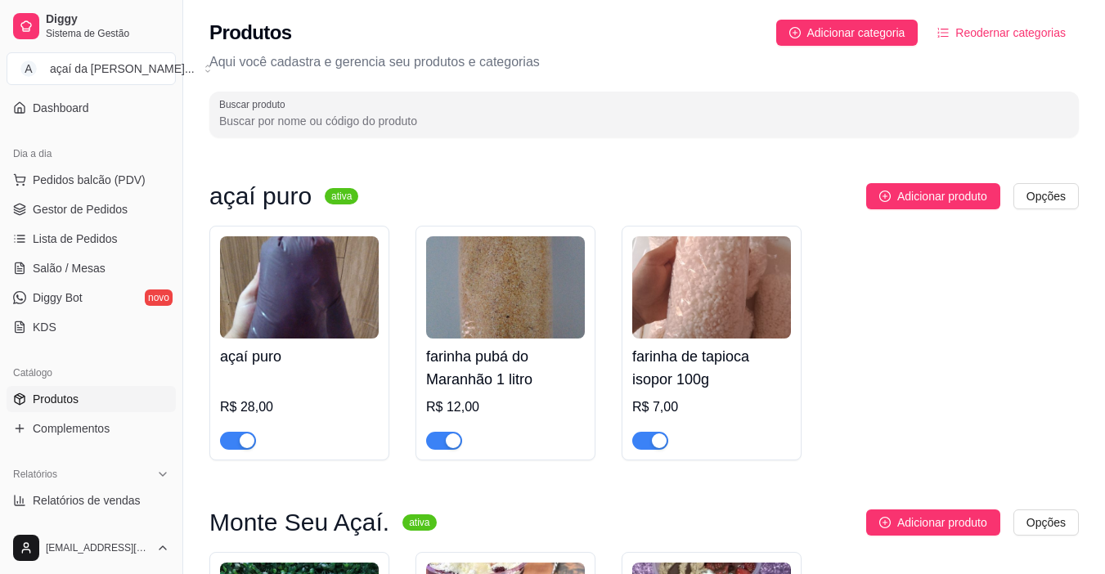
click at [231, 448] on span "button" at bounding box center [238, 441] width 36 height 18
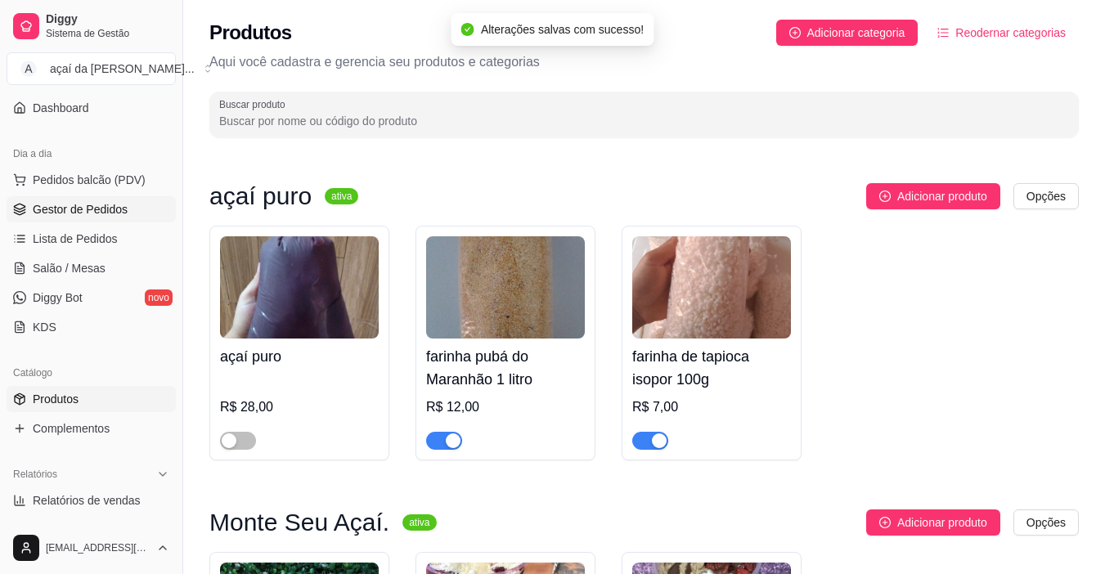
click at [110, 200] on link "Gestor de Pedidos" at bounding box center [91, 209] width 169 height 26
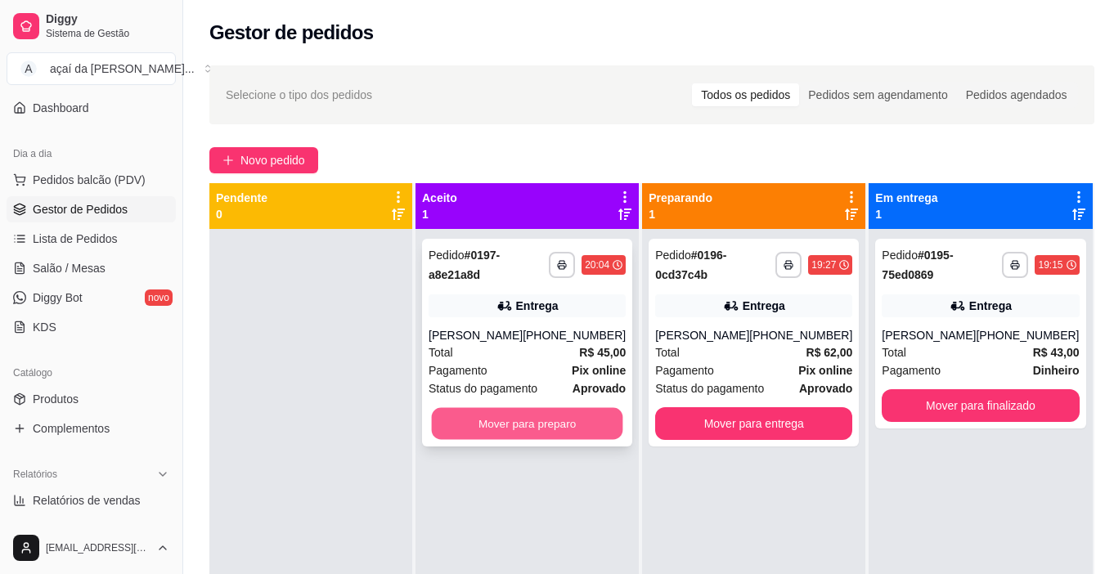
click at [453, 411] on button "Mover para preparo" at bounding box center [527, 424] width 191 height 32
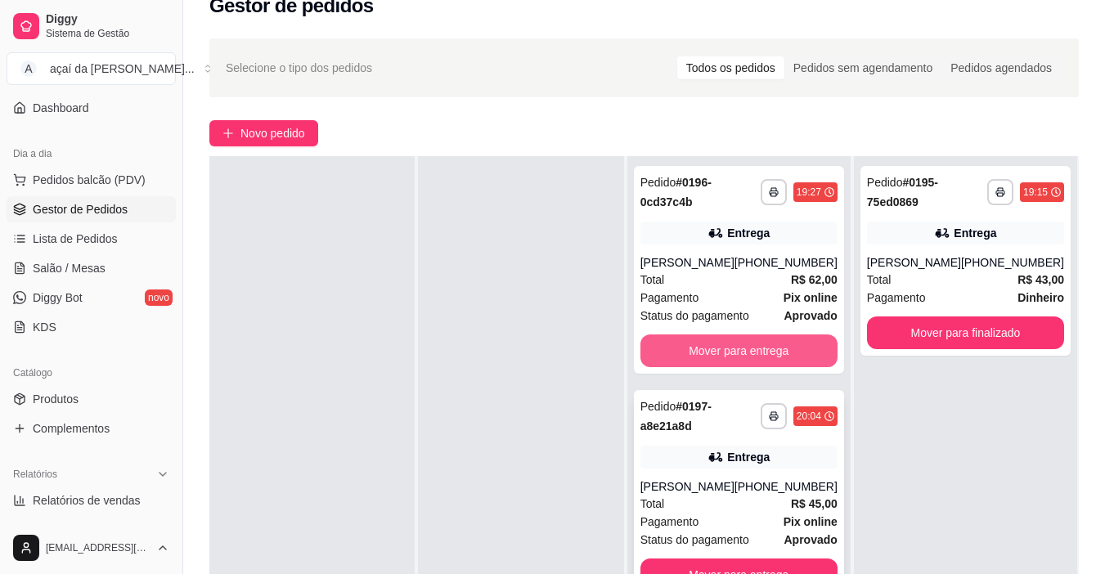
scroll to position [164, 0]
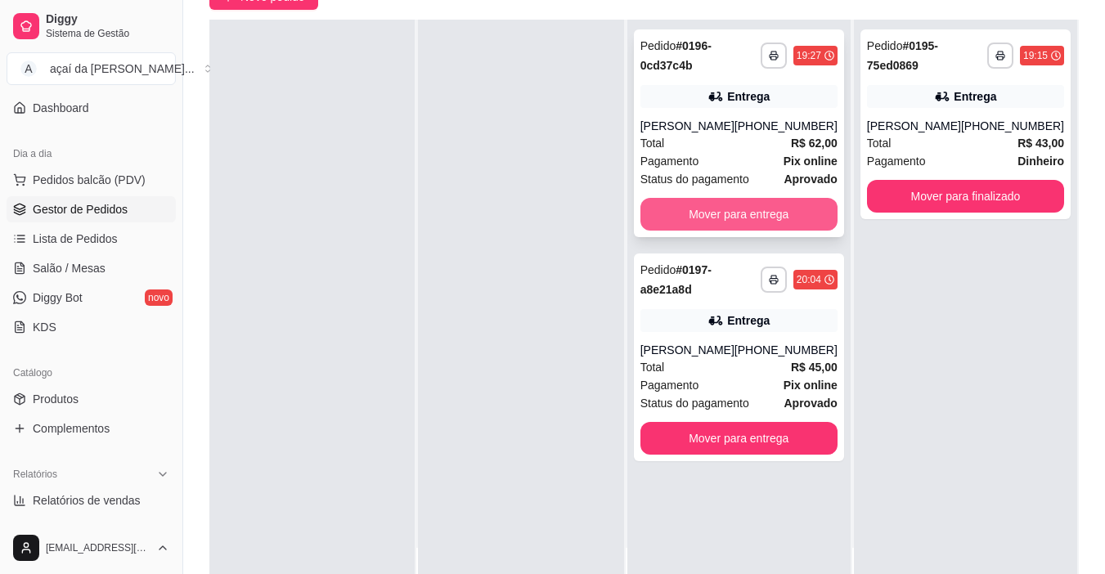
click at [765, 224] on button "Mover para entrega" at bounding box center [739, 214] width 197 height 33
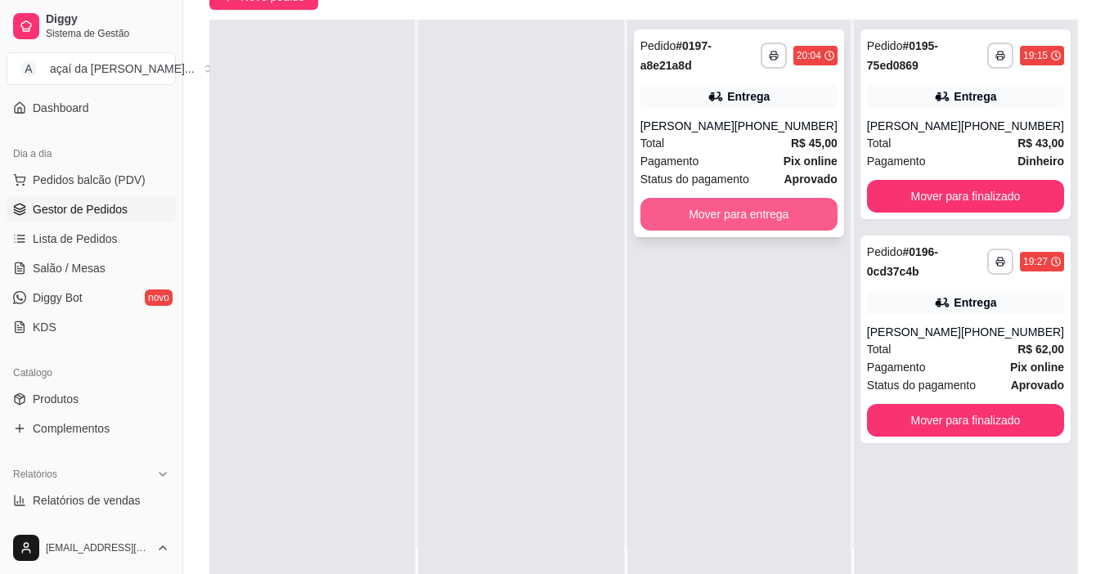
click at [754, 220] on button "Mover para entrega" at bounding box center [739, 214] width 197 height 33
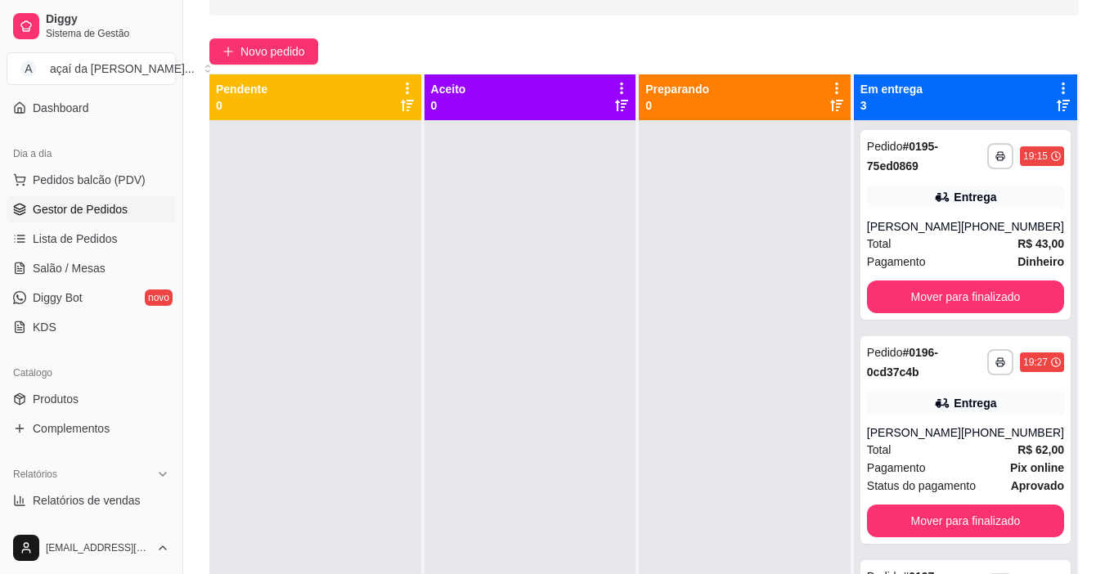
scroll to position [0, 0]
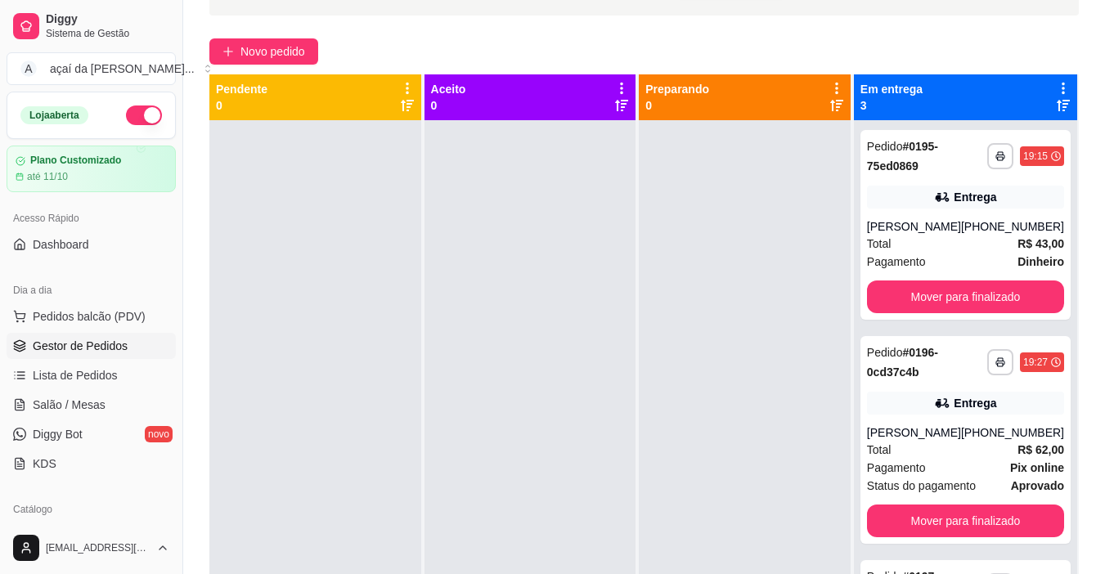
click at [146, 111] on button "button" at bounding box center [144, 116] width 36 height 20
